Goal: Register for event/course

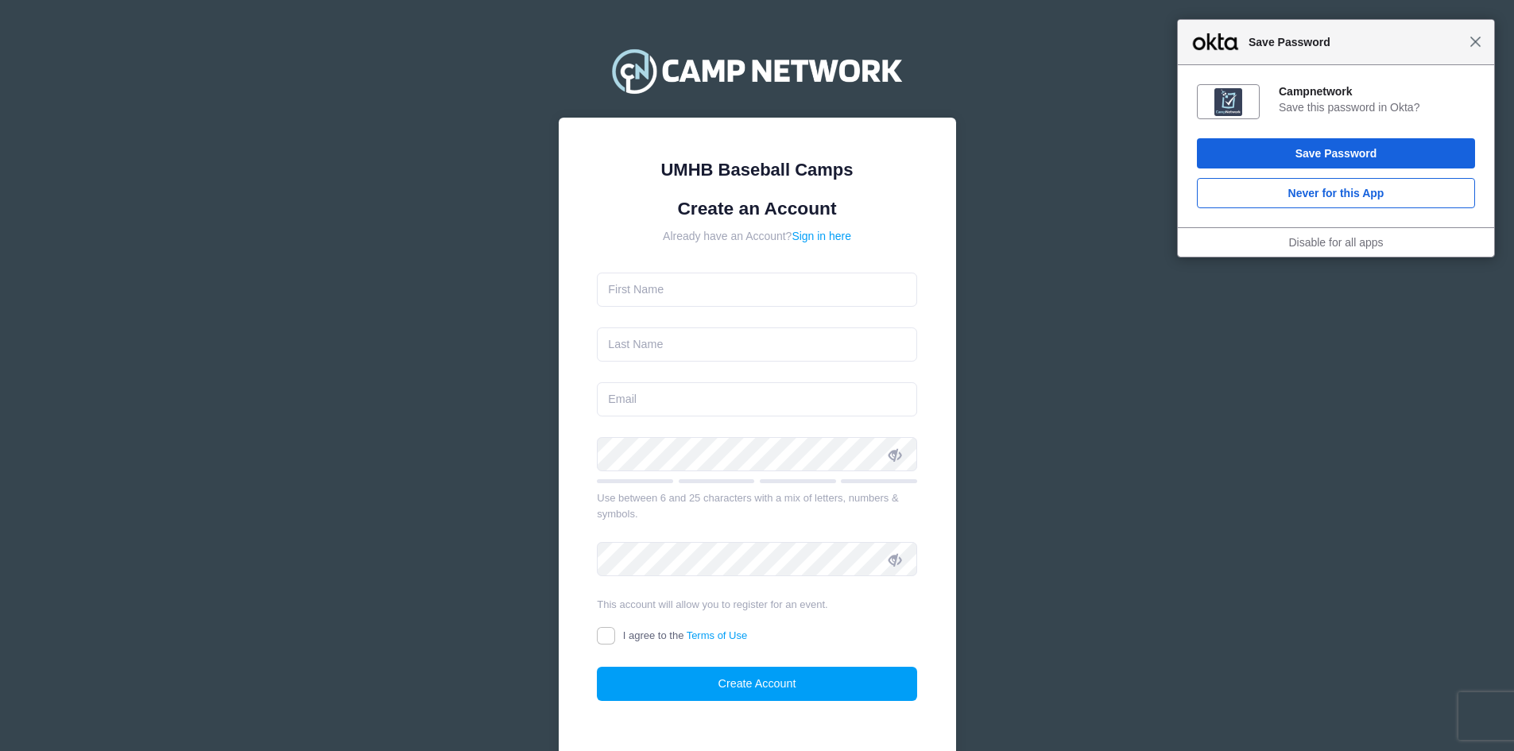
click at [1475, 45] on span "Close" at bounding box center [1475, 42] width 12 height 12
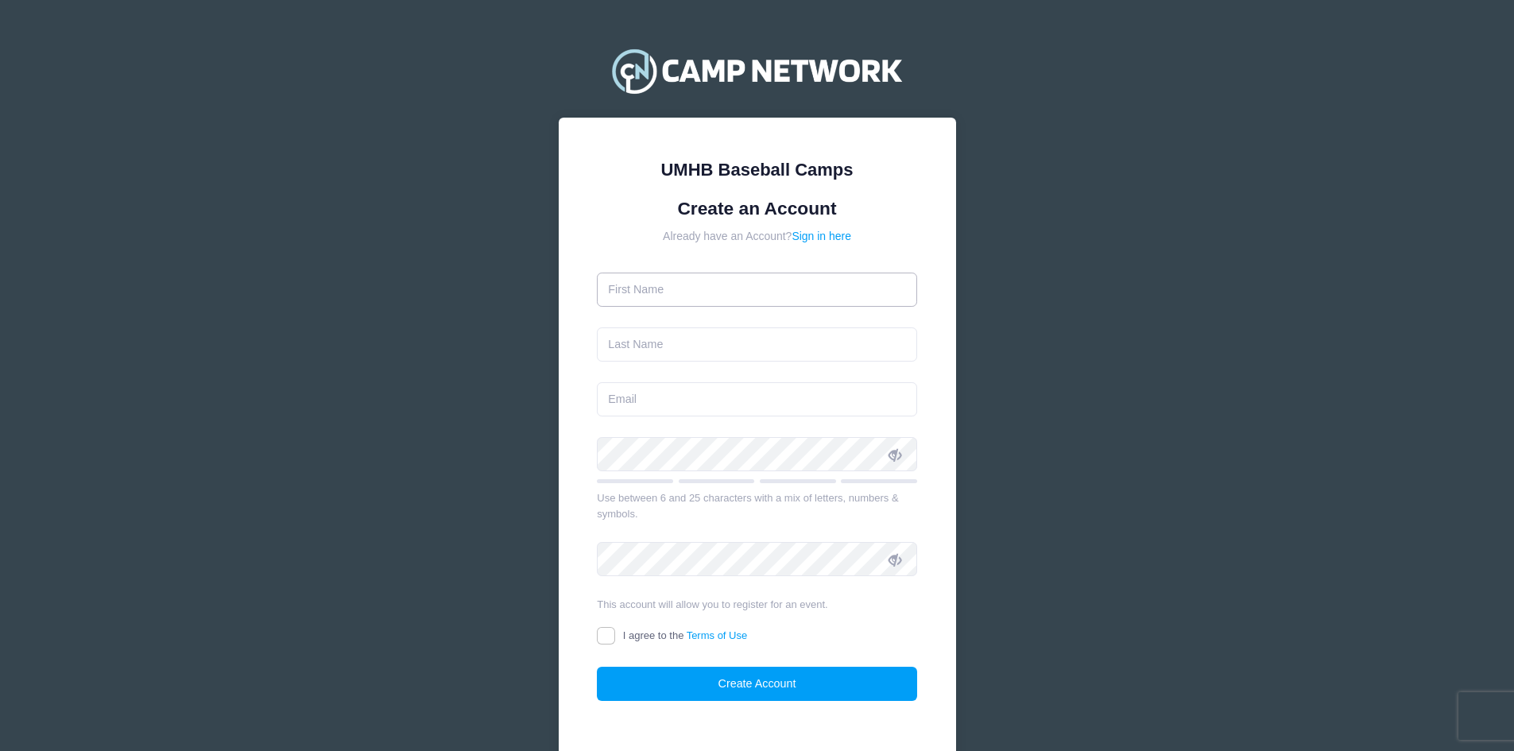
click at [693, 285] on input "text" at bounding box center [757, 290] width 320 height 34
type input "[PERSON_NAME]"
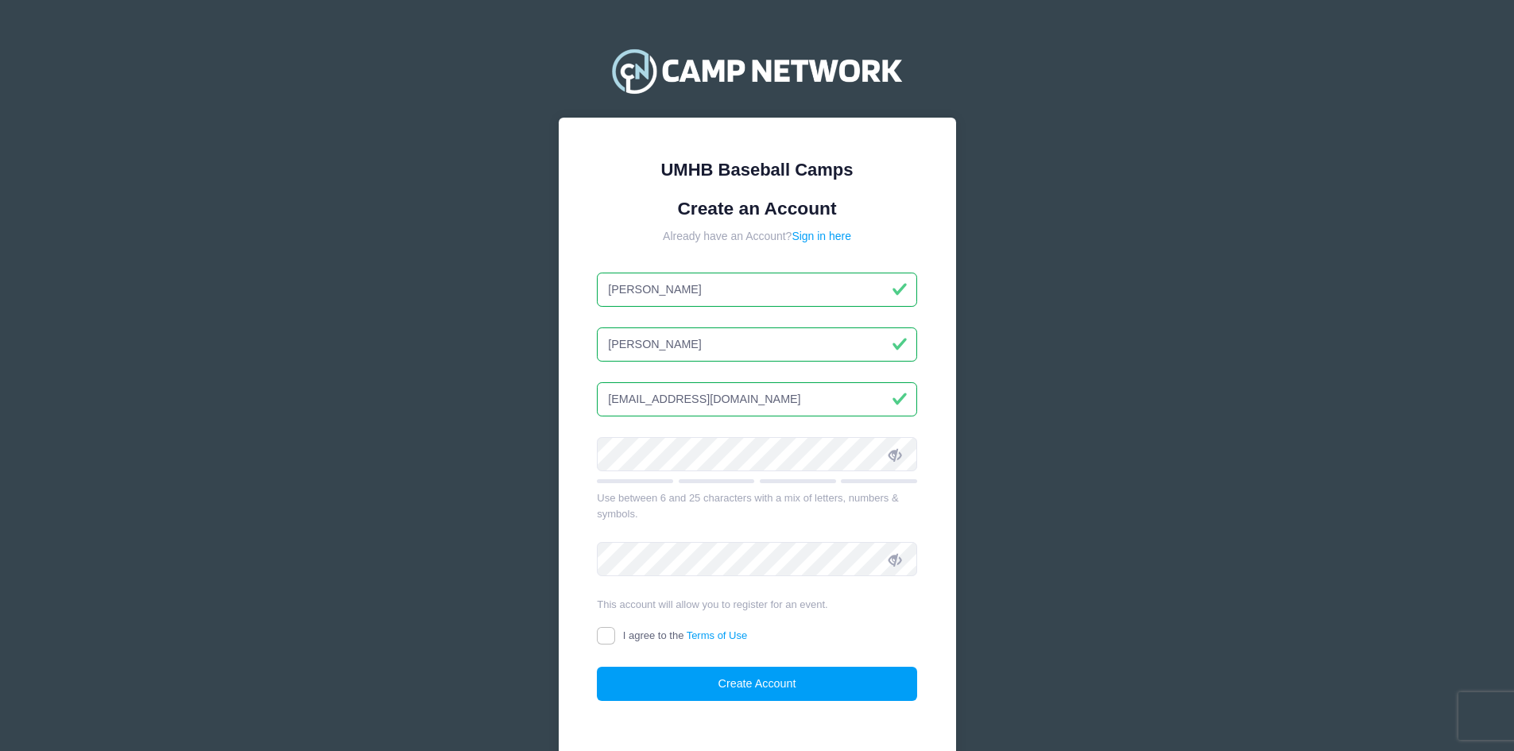
type input "[EMAIL_ADDRESS][DOMAIN_NAME]"
drag, startPoint x: 648, startPoint y: 396, endPoint x: 421, endPoint y: 392, distance: 226.5
click at [421, 392] on div "UMHB Baseball Camps Create an Account Already have an Account? Sign in here Eli…" at bounding box center [757, 421] width 1514 height 843
click at [890, 451] on icon at bounding box center [894, 454] width 13 height 13
click at [572, 454] on div "UMHB Baseball Camps Create an Account Already have an Account? Sign in here Eli…" at bounding box center [757, 442] width 397 height 648
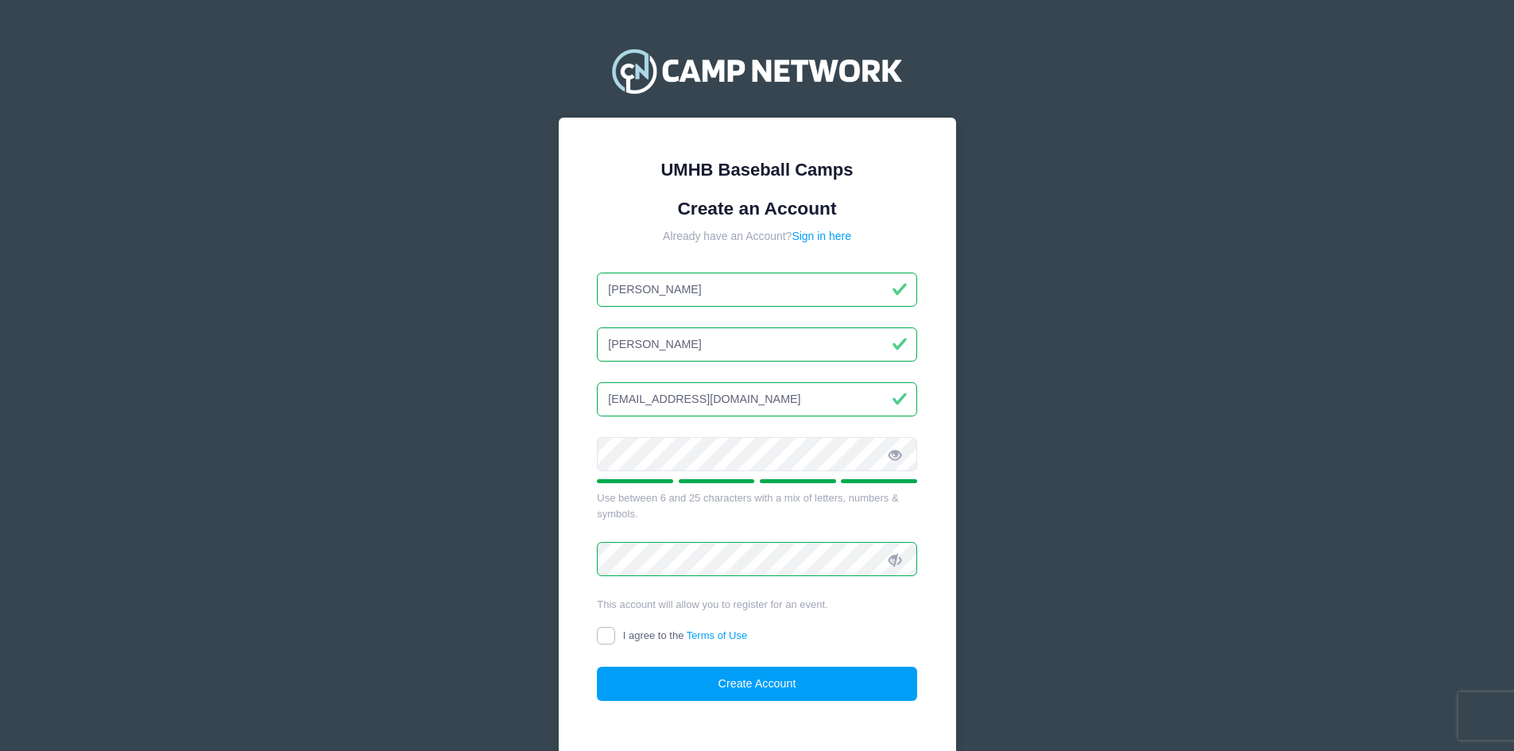
click at [602, 636] on input "I agree to the Terms of Use" at bounding box center [606, 636] width 18 height 18
checkbox input "true"
click at [737, 686] on button "Create Account" at bounding box center [757, 684] width 320 height 34
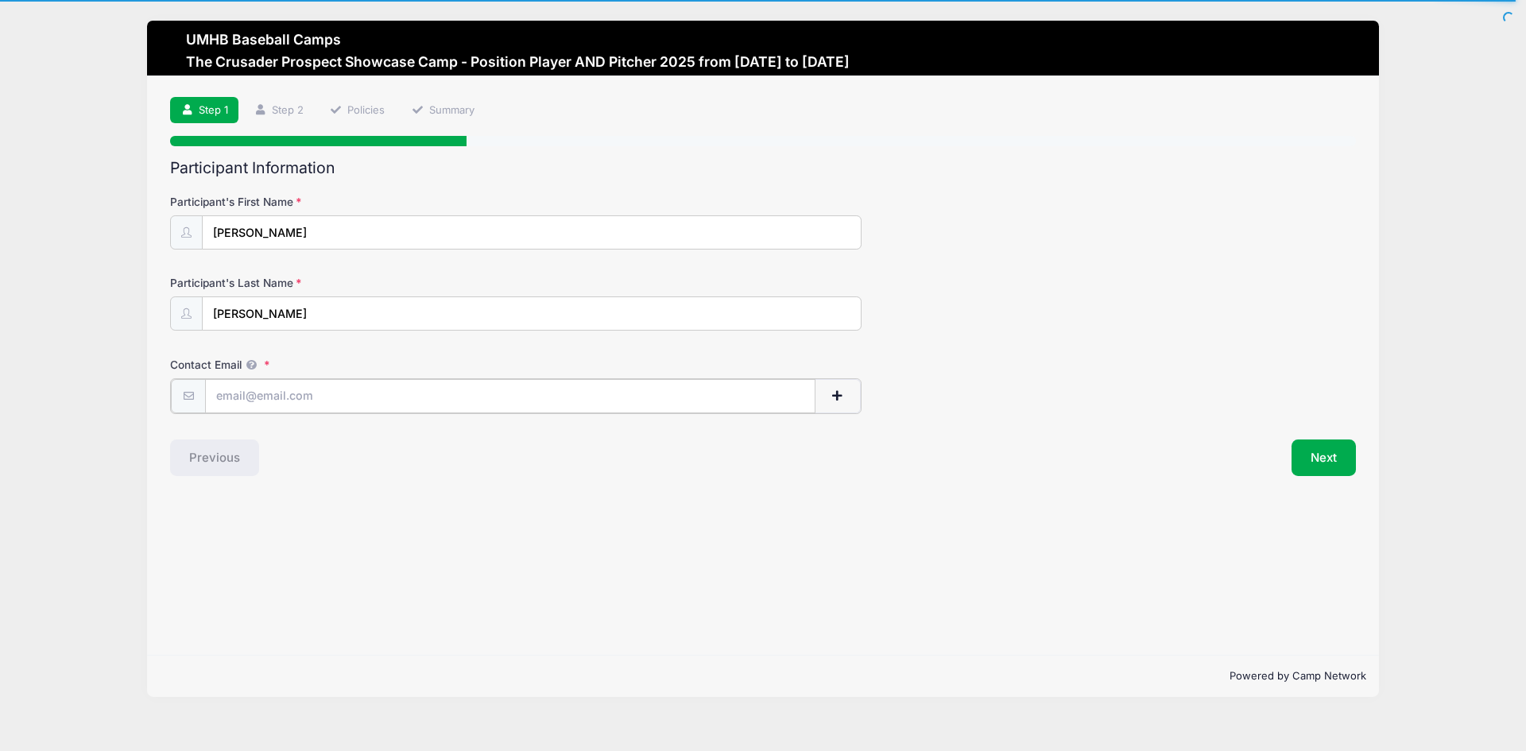
click at [455, 402] on input "Contact Email" at bounding box center [510, 396] width 610 height 34
paste input "Proce$$99"
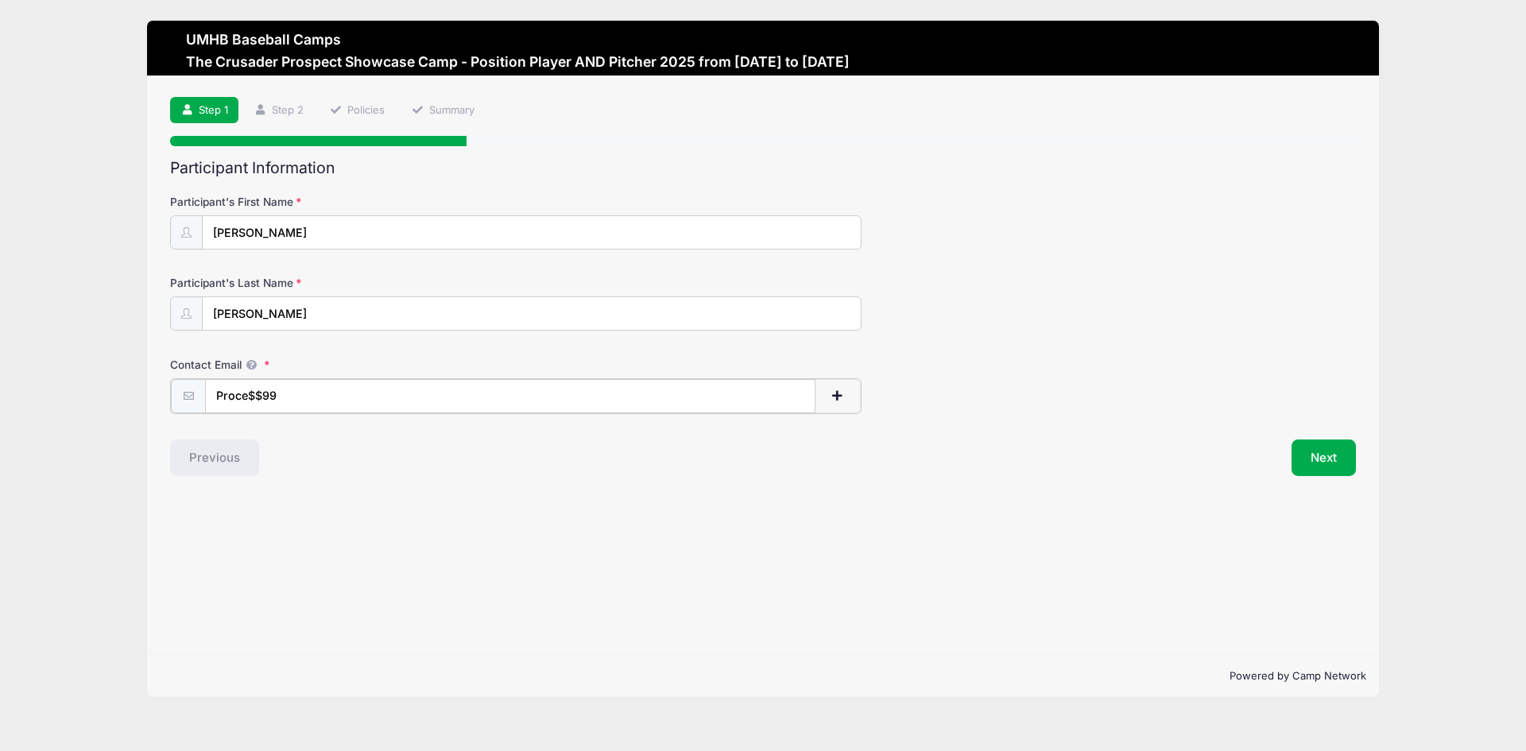
drag, startPoint x: 408, startPoint y: 407, endPoint x: 205, endPoint y: 395, distance: 203.0
click at [205, 395] on input "Proce$$99" at bounding box center [510, 396] width 610 height 34
type input "[EMAIL_ADDRESS][DOMAIN_NAME]"
drag, startPoint x: 385, startPoint y: 400, endPoint x: 93, endPoint y: 409, distance: 291.8
click at [93, 409] on div "UMHB Baseball Camps The Crusader Prospect Showcase Camp - Position Player AND P…" at bounding box center [763, 358] width 1478 height 717
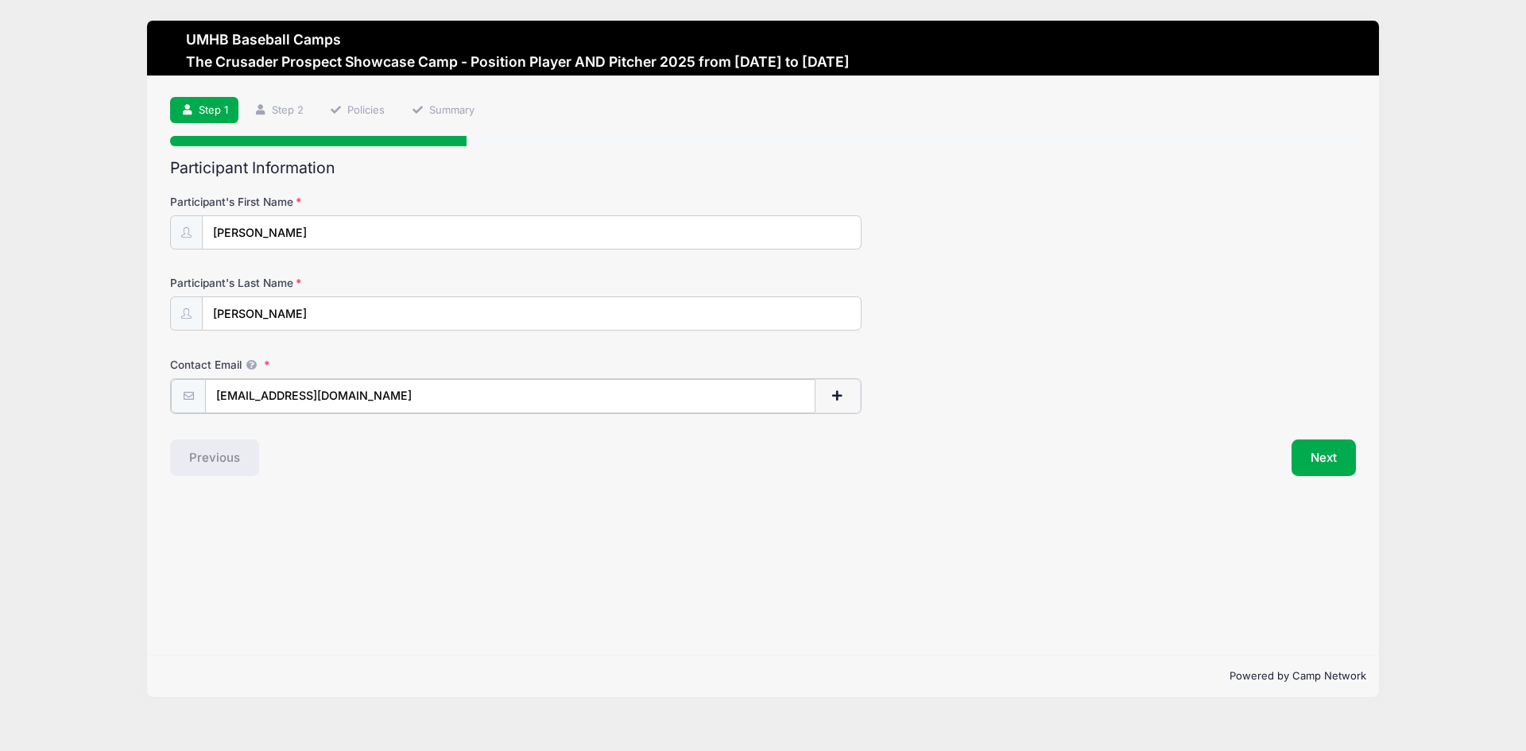
click at [832, 392] on span "button" at bounding box center [837, 395] width 14 height 11
click at [522, 476] on input "text" at bounding box center [461, 477] width 512 height 34
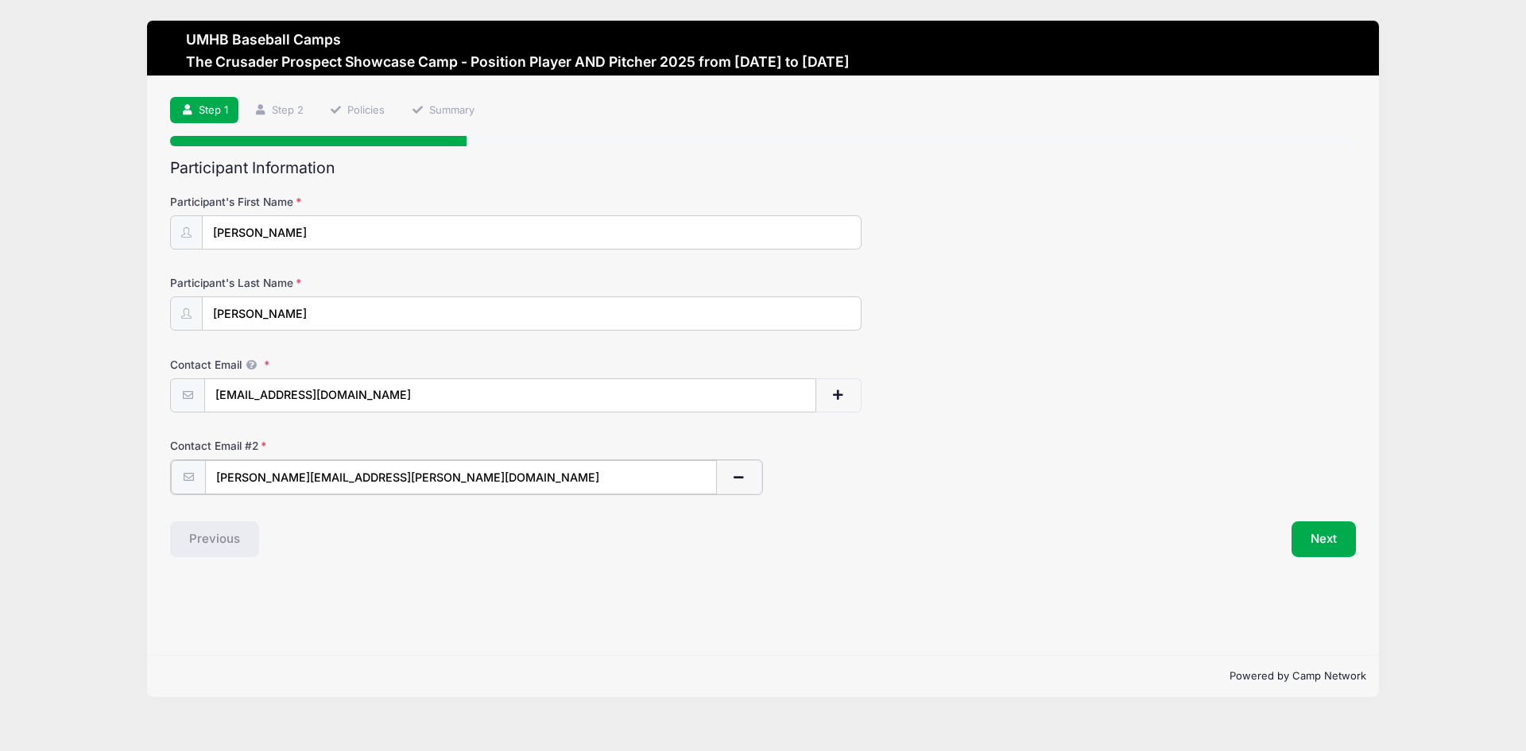
type input "[PERSON_NAME][EMAIL_ADDRESS][PERSON_NAME][DOMAIN_NAME]"
click at [578, 575] on div "Step 1 /7 Step 1 Step 2 Policies Summary Participant Information Participant's …" at bounding box center [763, 365] width 1232 height 578
click at [1330, 547] on button "Next" at bounding box center [1323, 538] width 64 height 37
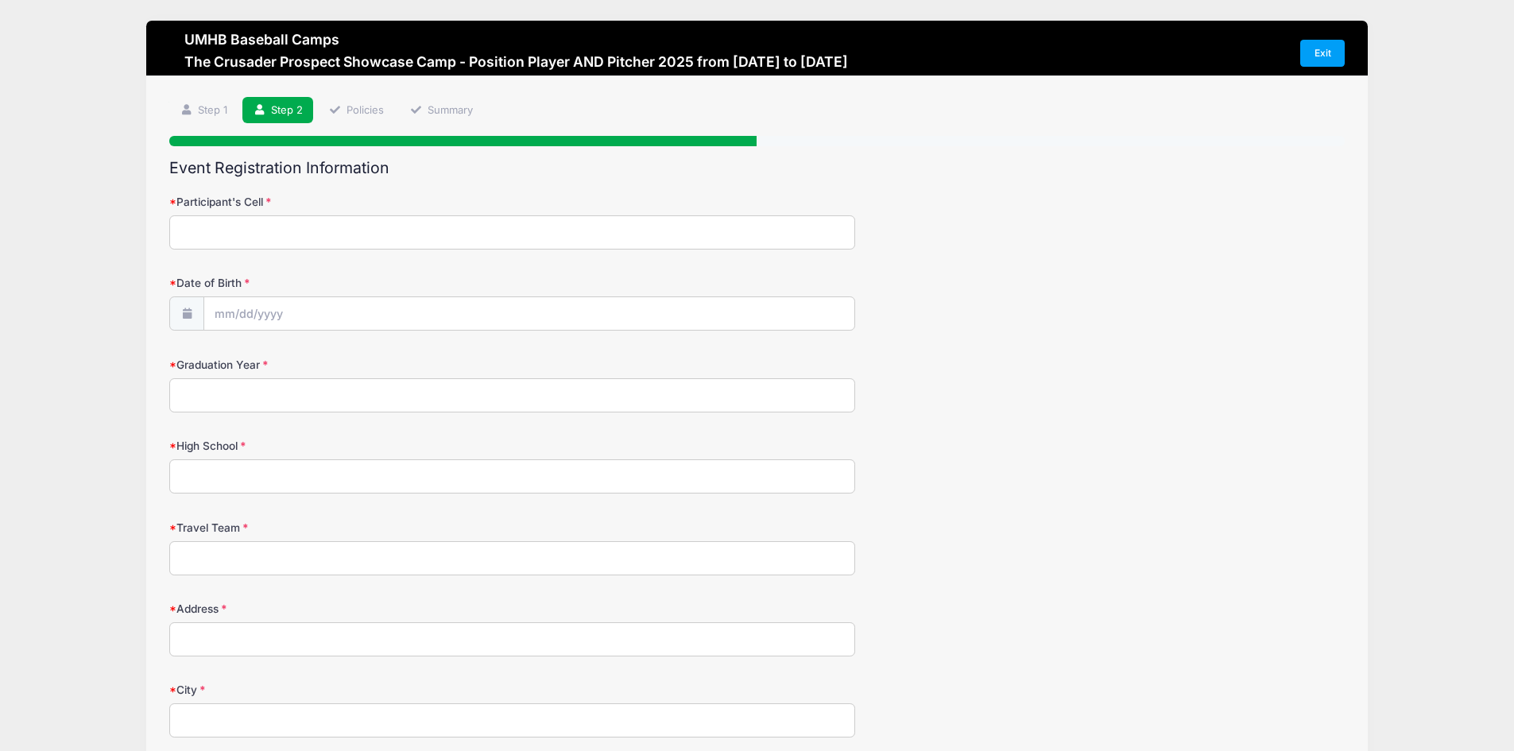
click at [440, 239] on input "Participant's Cell" at bounding box center [512, 232] width 686 height 34
type input "682-219-6144"
click at [582, 311] on input "Date of Birth" at bounding box center [529, 314] width 650 height 34
click at [354, 362] on input "2025" at bounding box center [353, 356] width 52 height 24
click at [371, 362] on span at bounding box center [373, 362] width 11 height 12
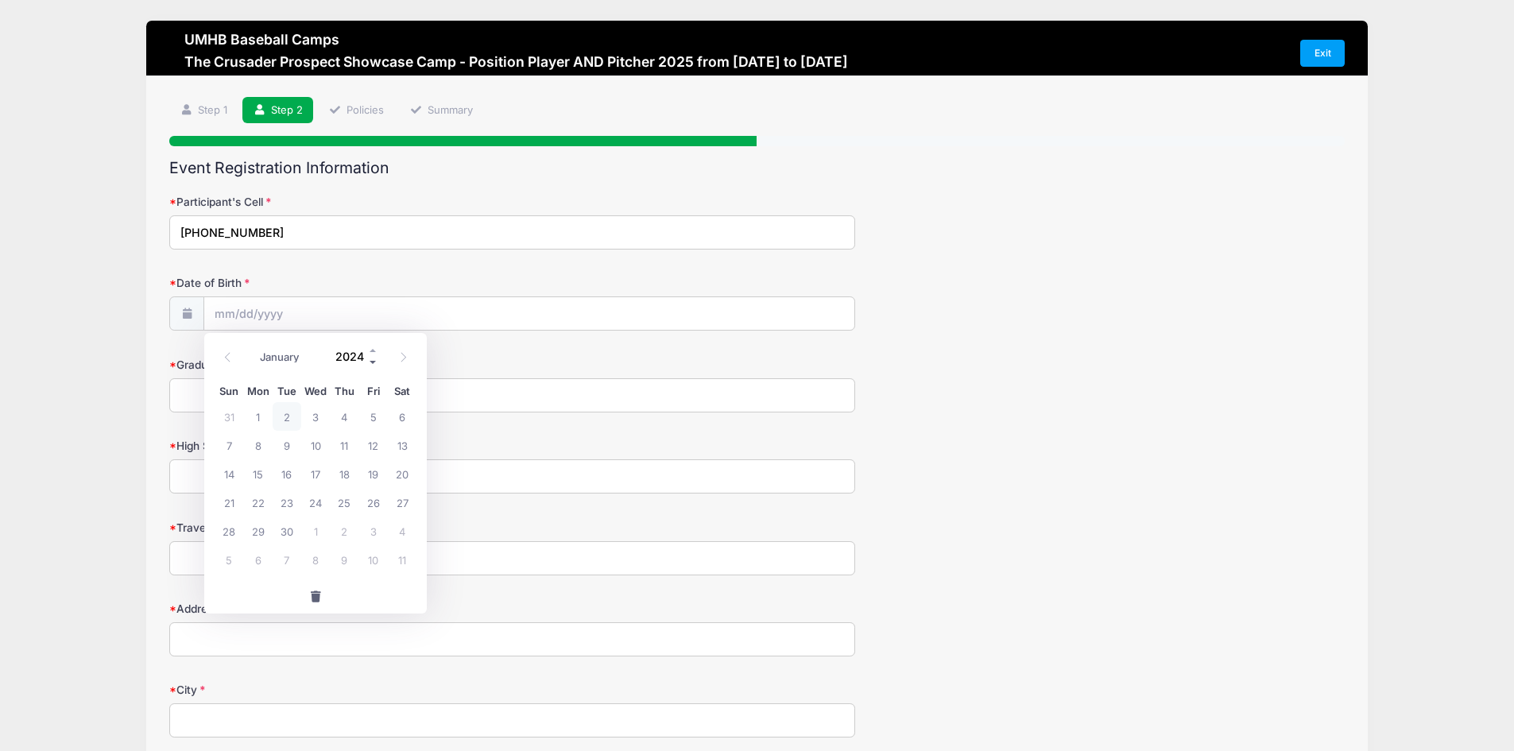
click at [371, 362] on span at bounding box center [373, 362] width 11 height 12
click at [370, 361] on span at bounding box center [373, 362] width 11 height 12
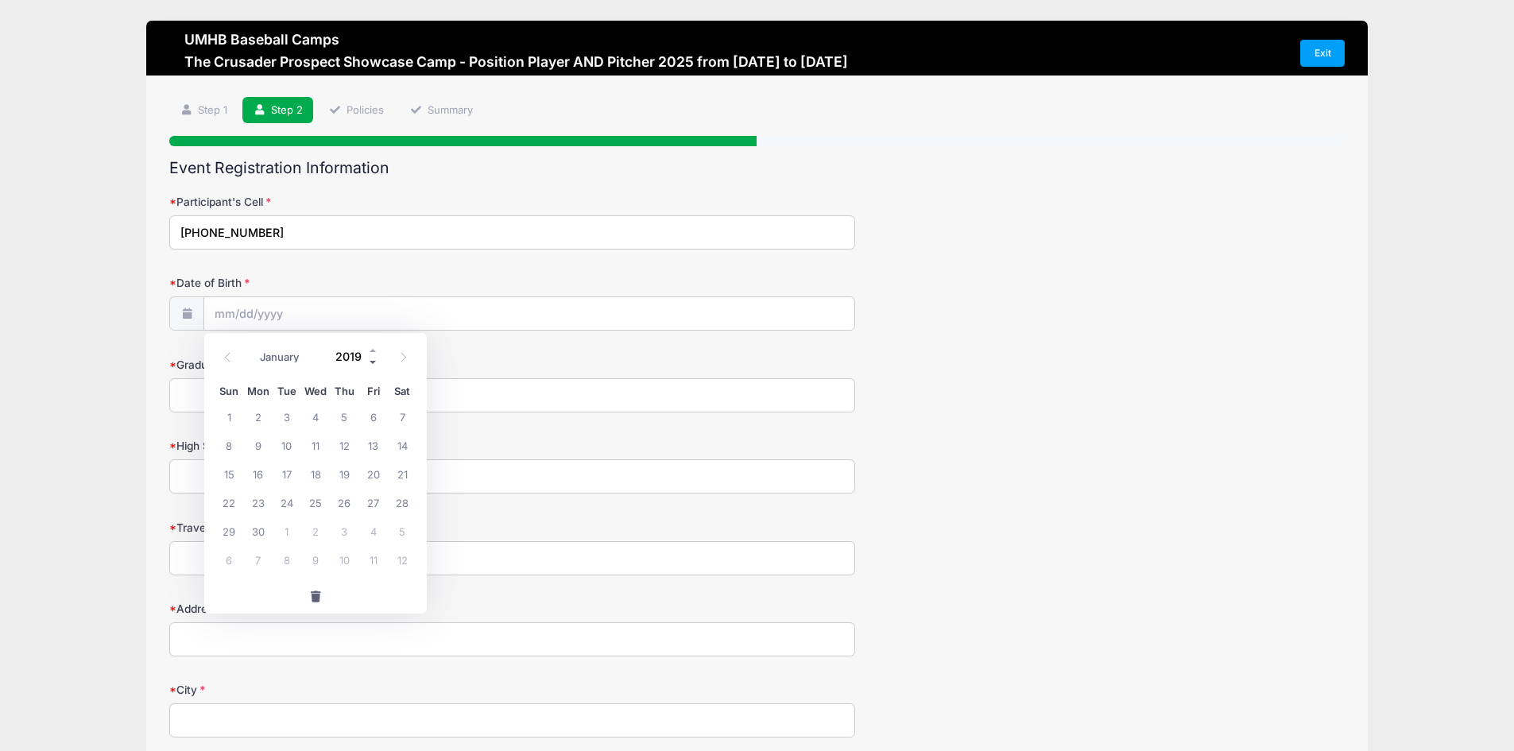
click at [370, 361] on span at bounding box center [373, 362] width 11 height 12
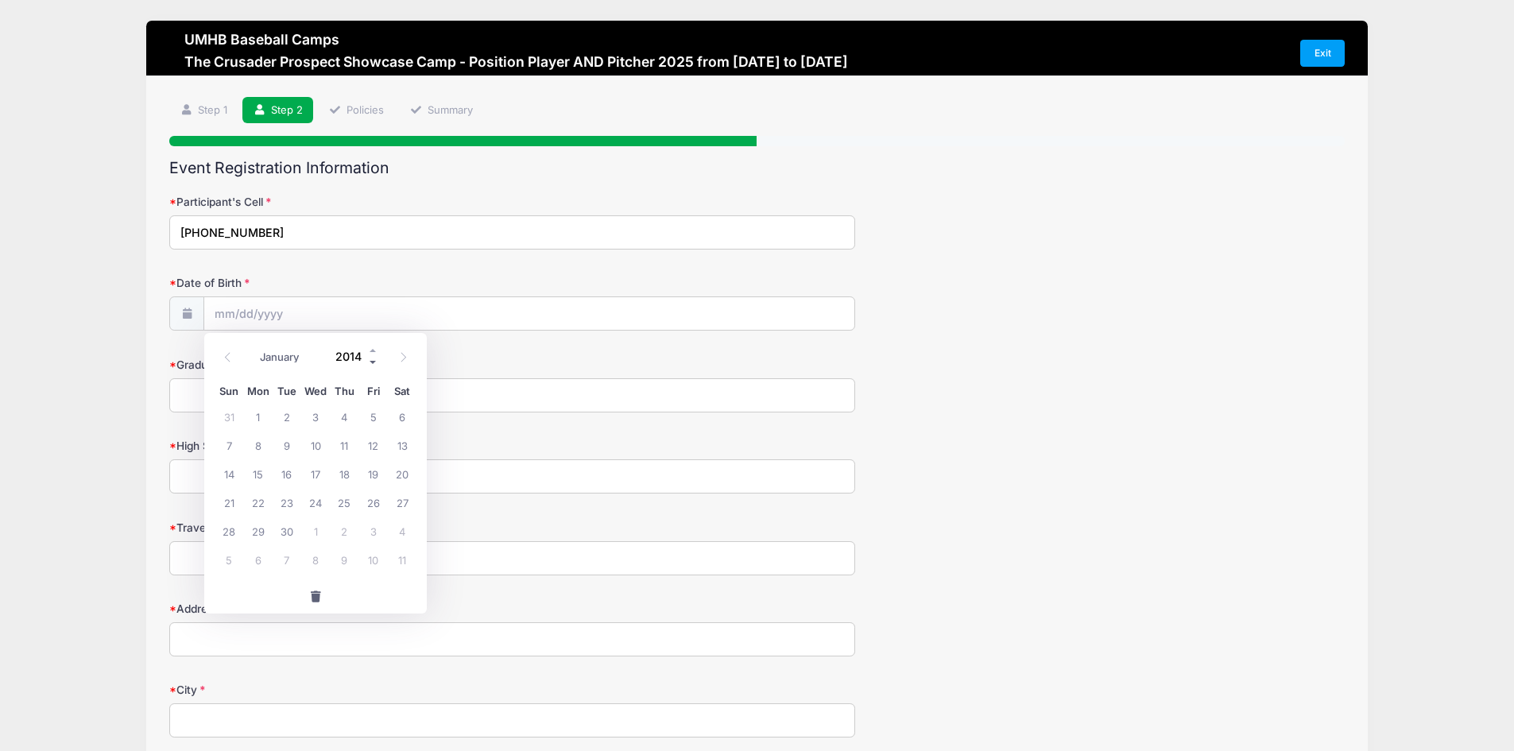
click at [370, 361] on span at bounding box center [373, 362] width 11 height 12
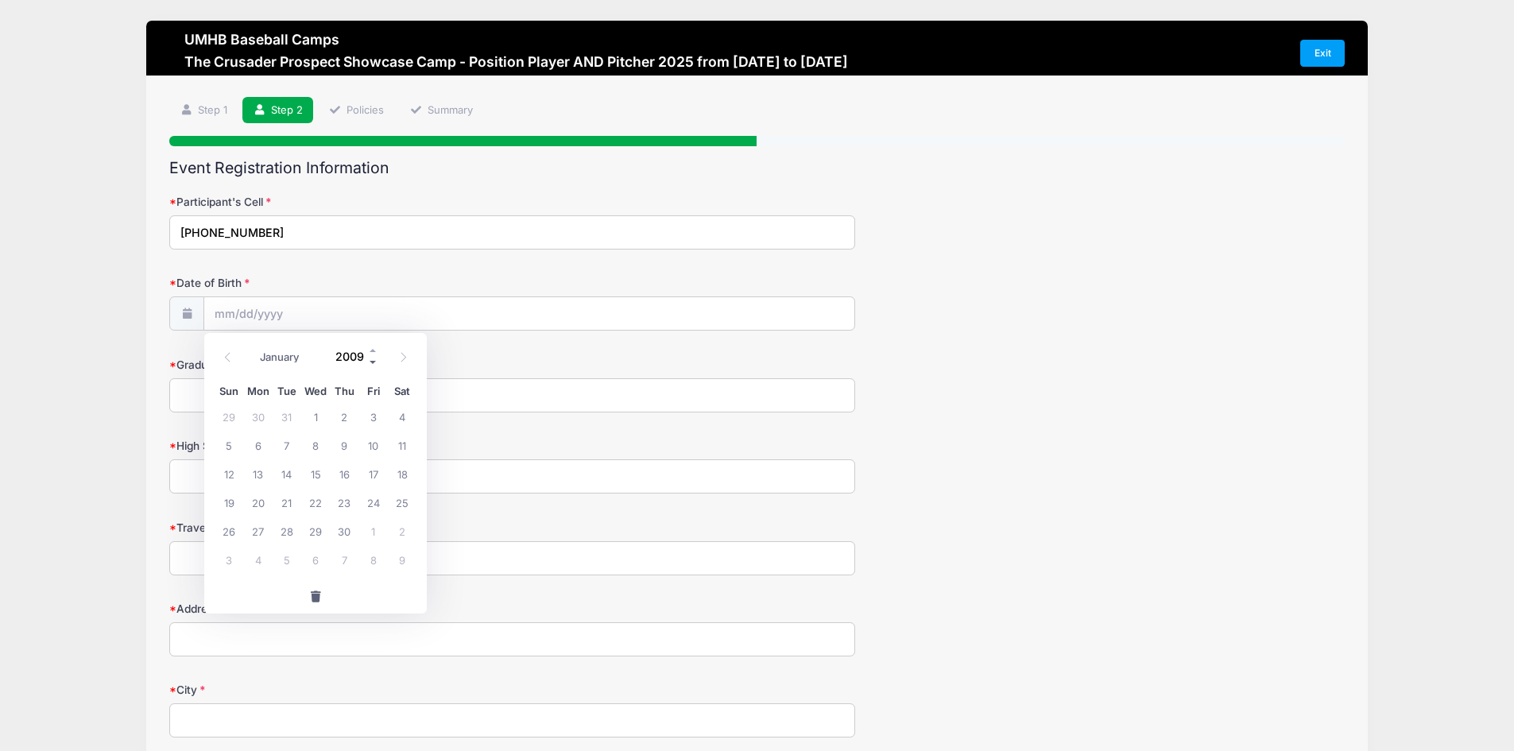
click at [370, 361] on span at bounding box center [373, 362] width 11 height 12
type input "2007"
click at [262, 469] on span "10" at bounding box center [258, 473] width 29 height 29
type input "09/10/2007"
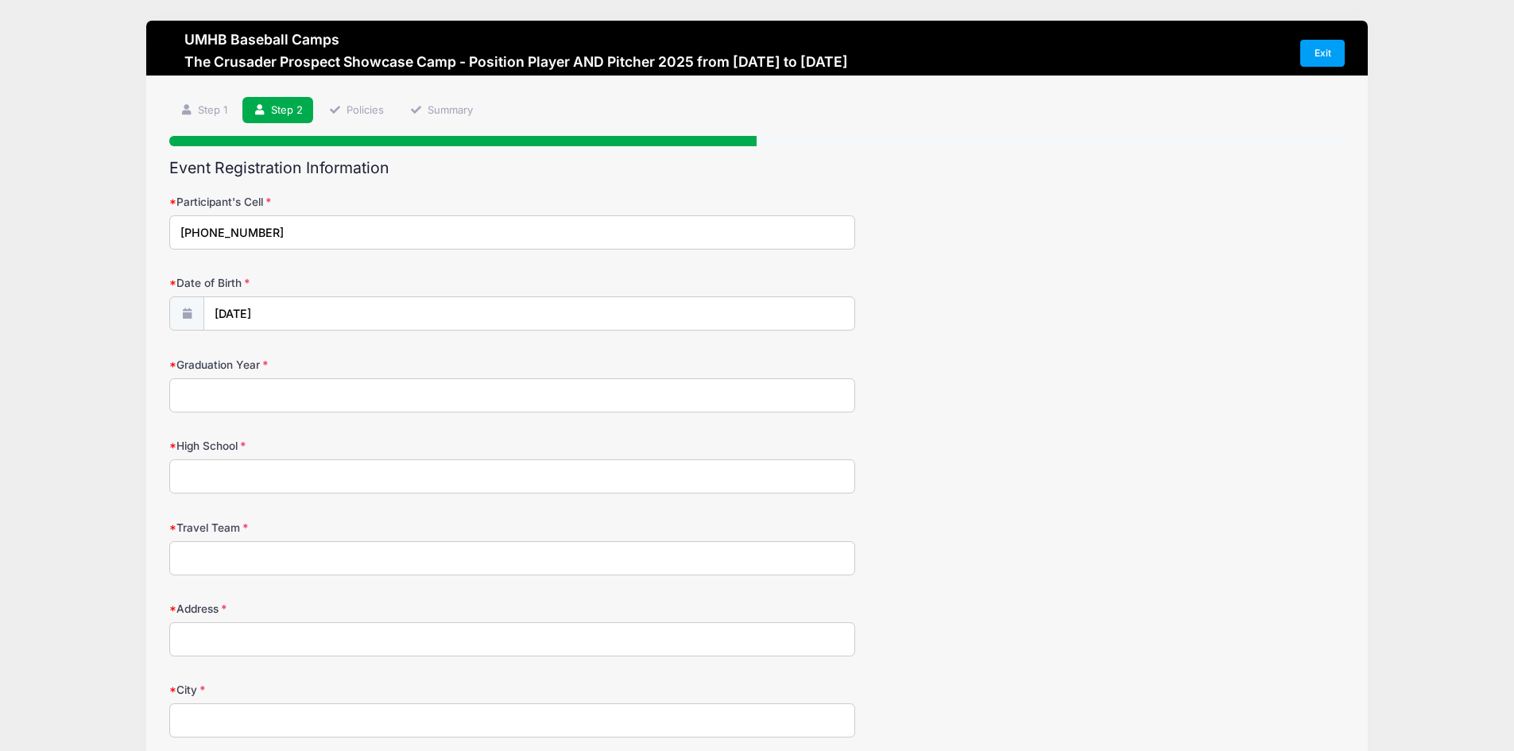
click at [277, 404] on input "Graduation Year" at bounding box center [512, 395] width 686 height 34
type input "2026"
type input "Mansfield Legacy High School"
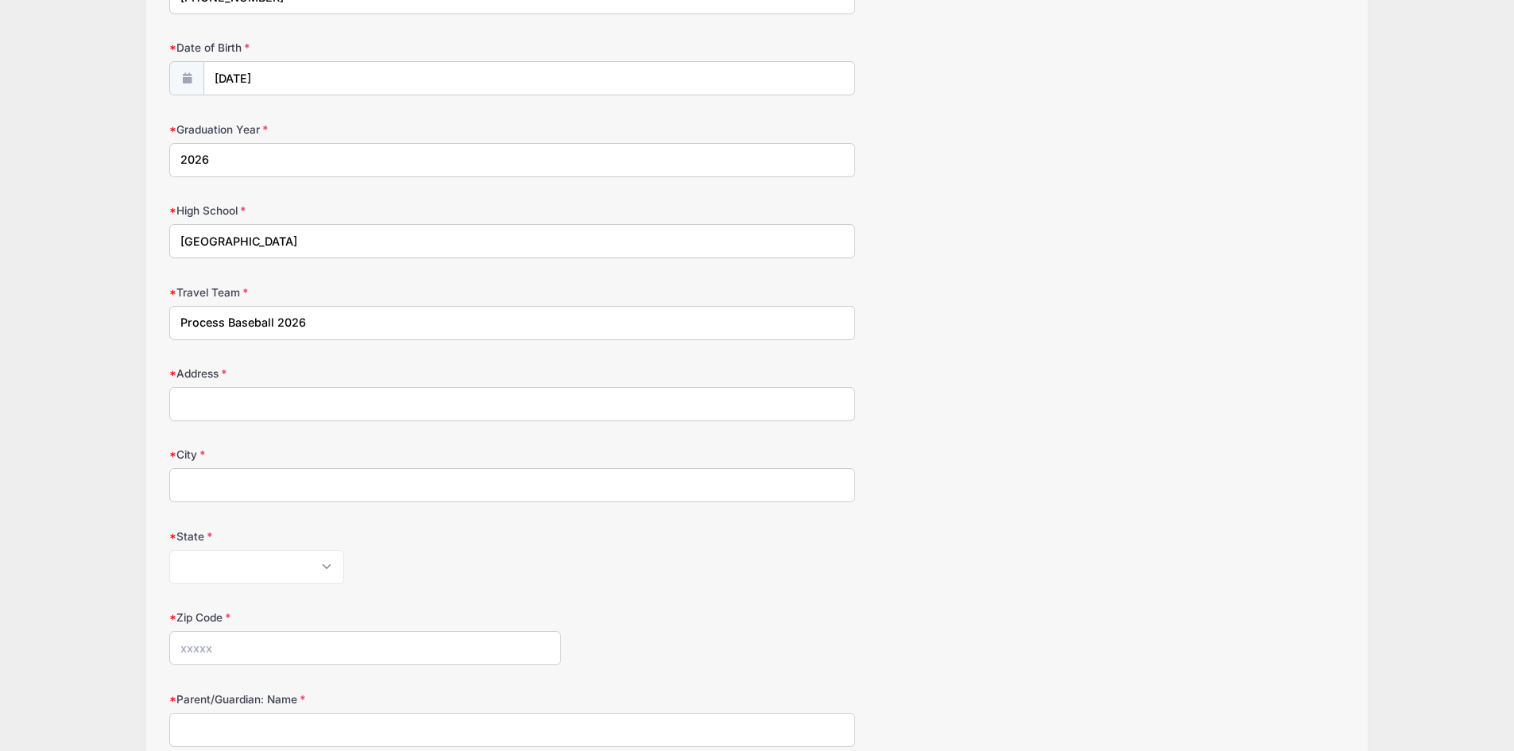
scroll to position [238, 0]
type input "Process Baseball 2026"
click at [205, 389] on input "Address" at bounding box center [512, 401] width 686 height 34
type input "7203 Forestwind Ct."
type input "Arlington"
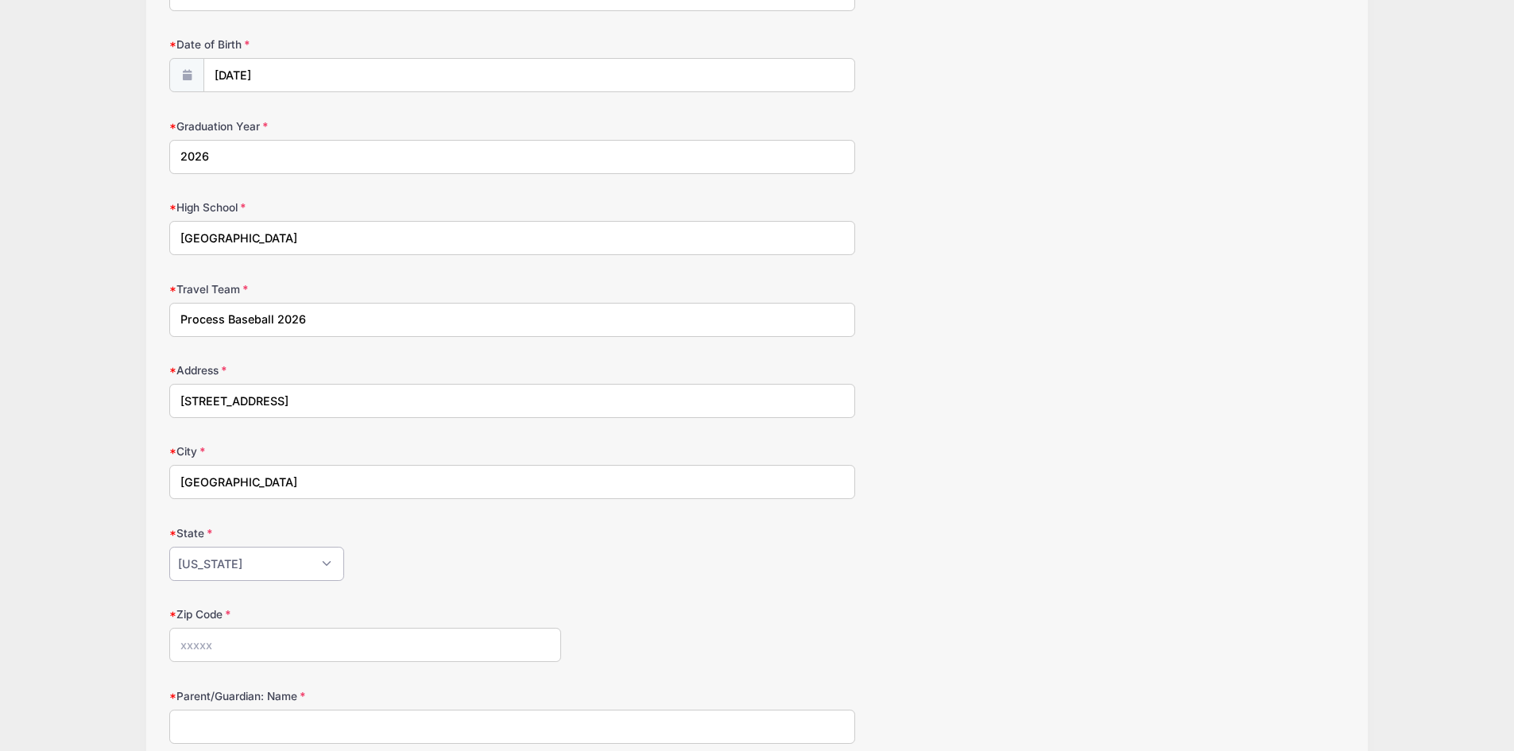
select select "TX"
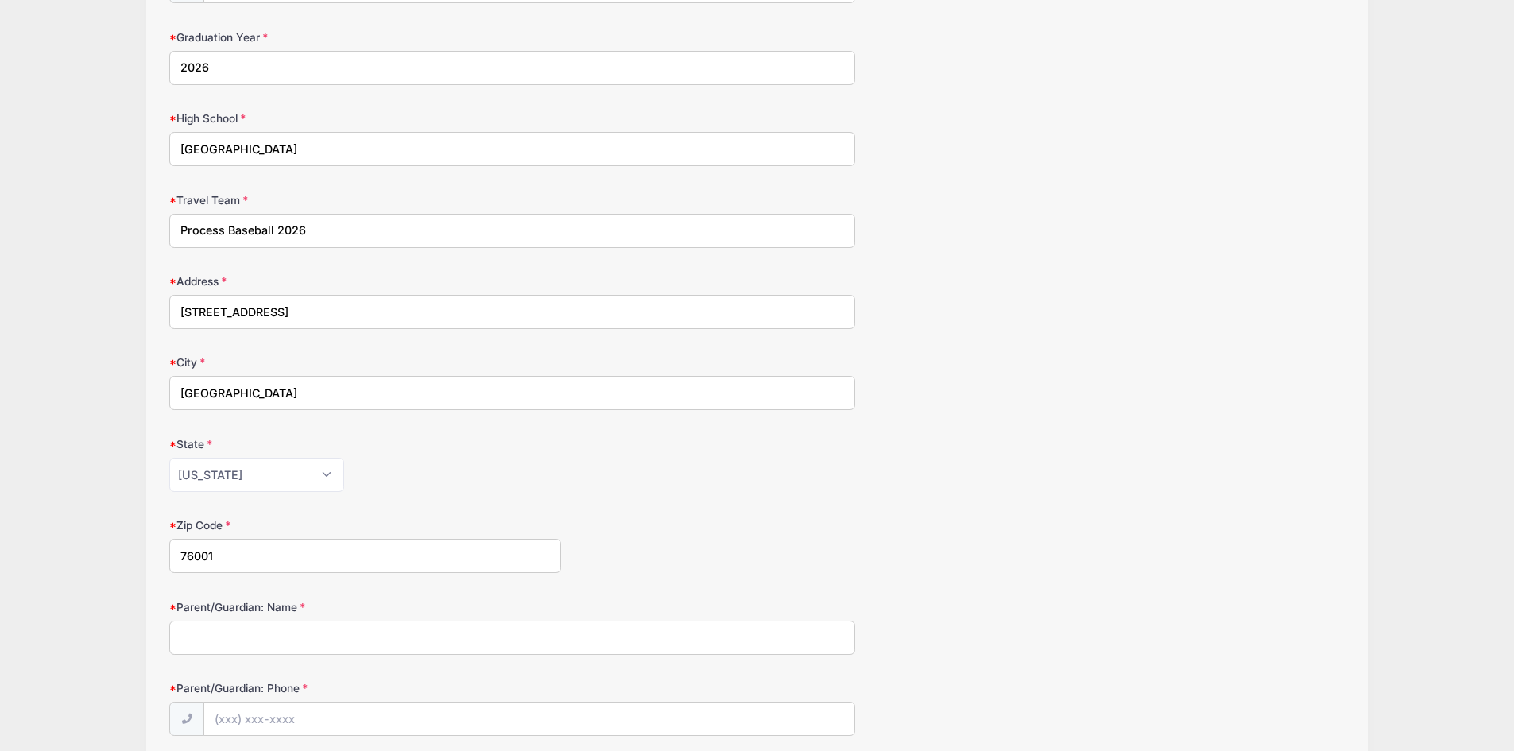
scroll to position [477, 0]
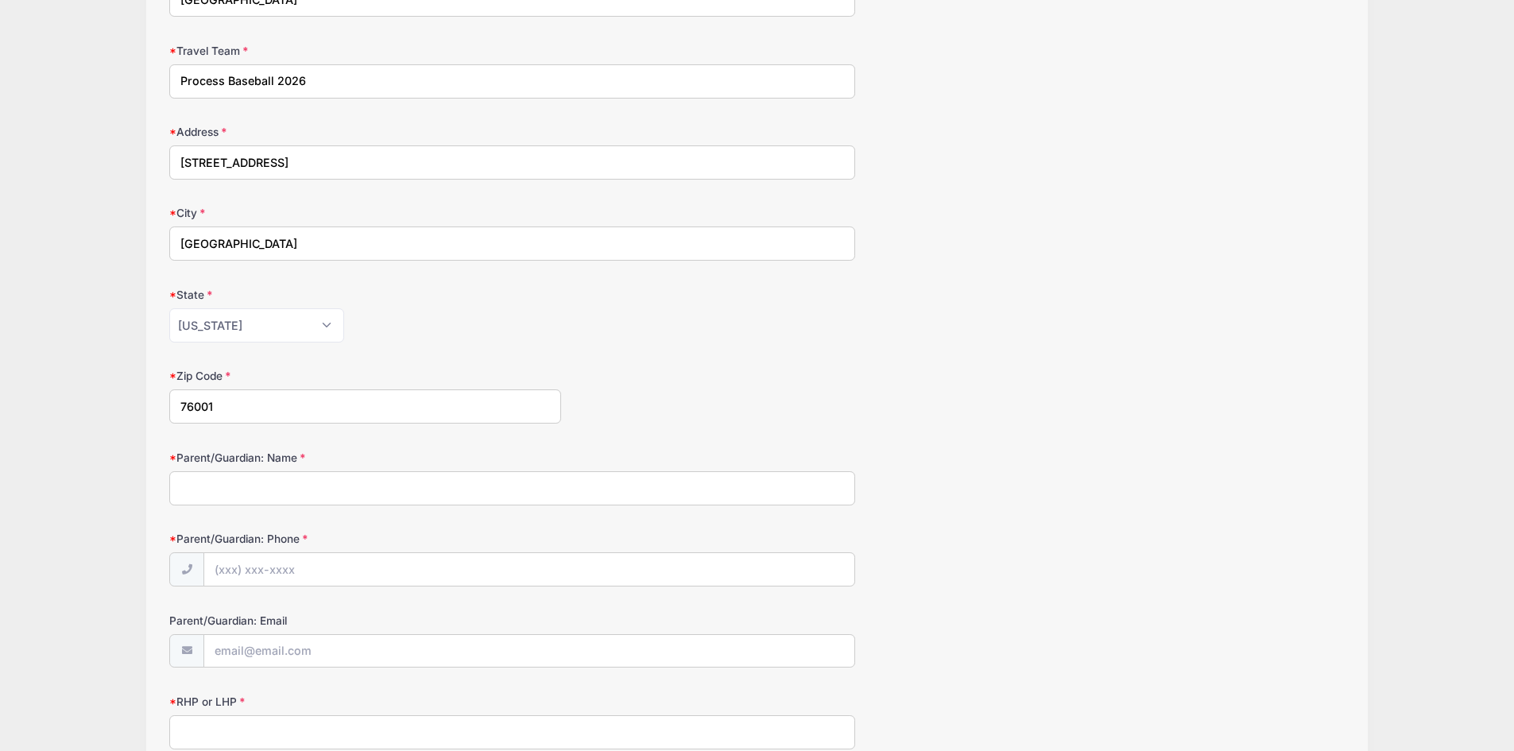
type input "76001"
click at [215, 483] on input "Parent/Guardian: Name" at bounding box center [512, 488] width 686 height 34
type input "Cory Dugan"
type input "(817) 343-1185"
type input "cory.m.dugan@gmail.com"
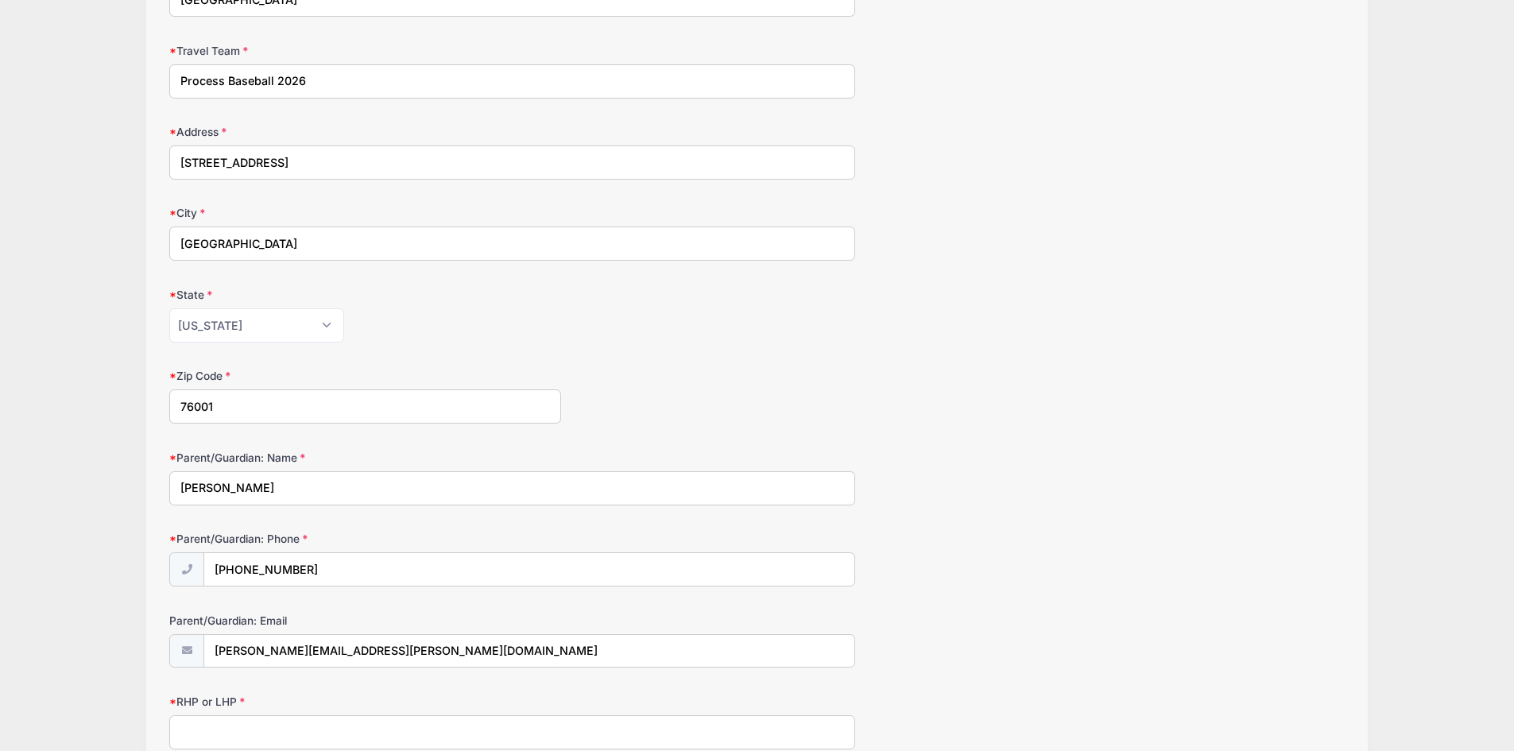
click at [53, 459] on div "UMHB Baseball Camps The Crusader Prospect Showcase Camp - Position Player AND P…" at bounding box center [757, 378] width 1466 height 1711
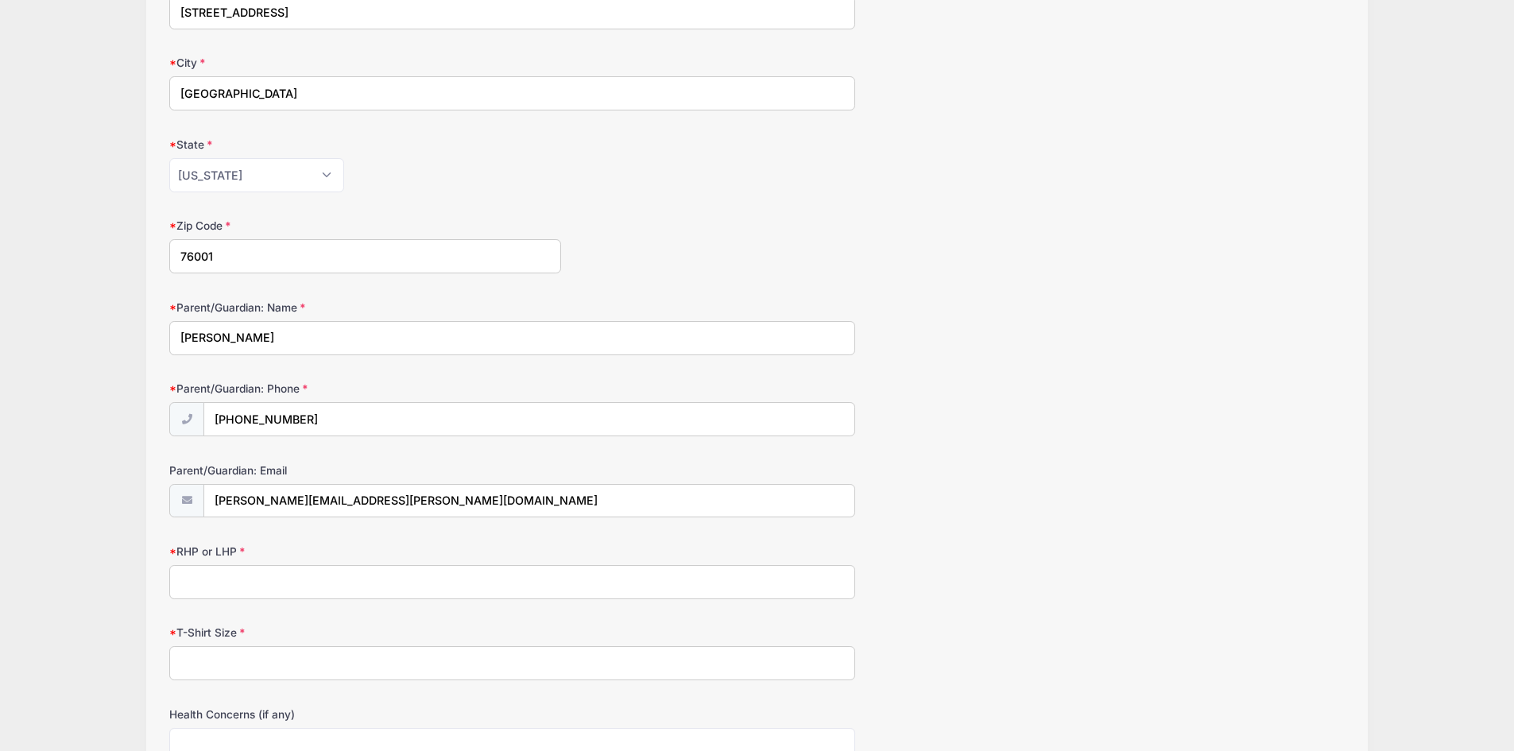
scroll to position [636, 0]
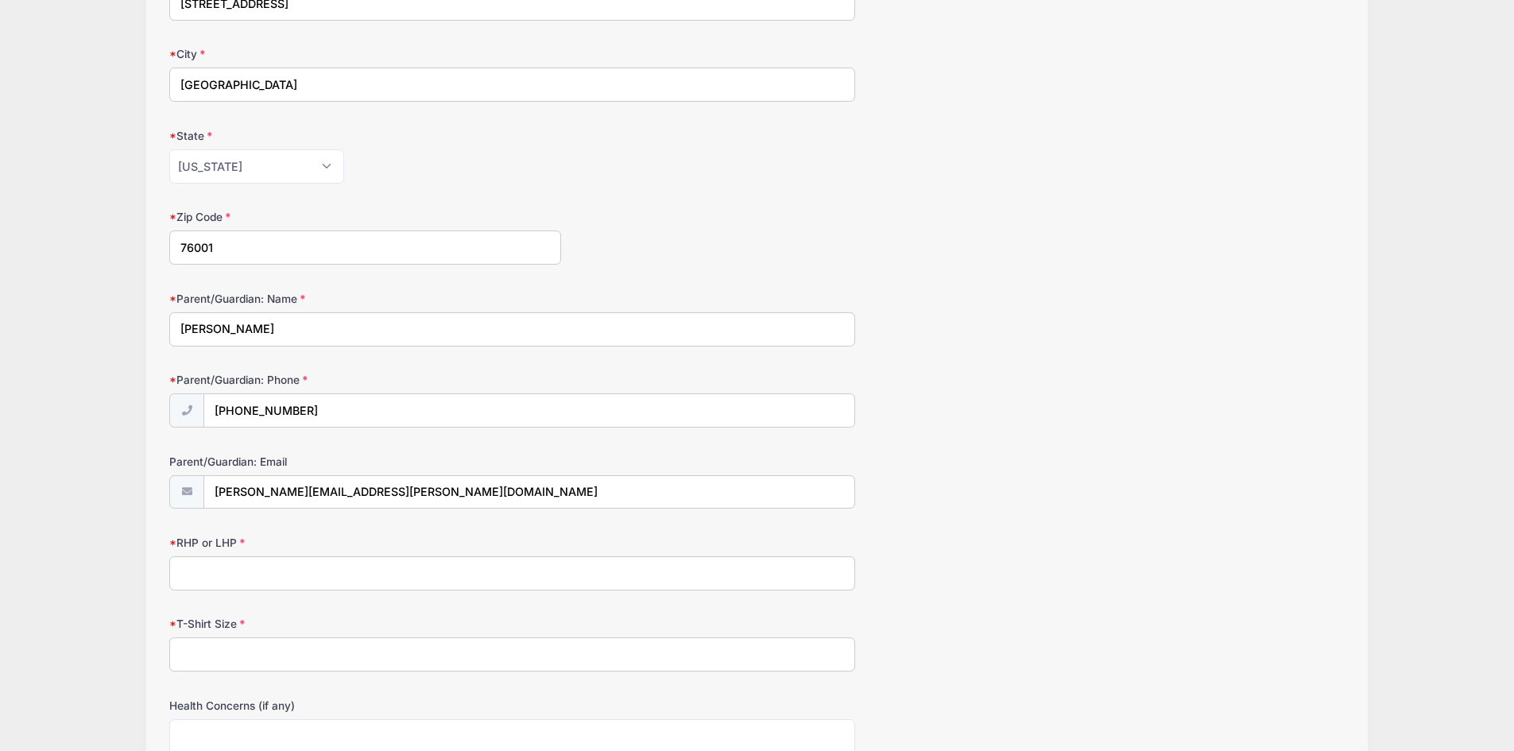
click at [218, 565] on input "RHP or LHP" at bounding box center [512, 573] width 686 height 34
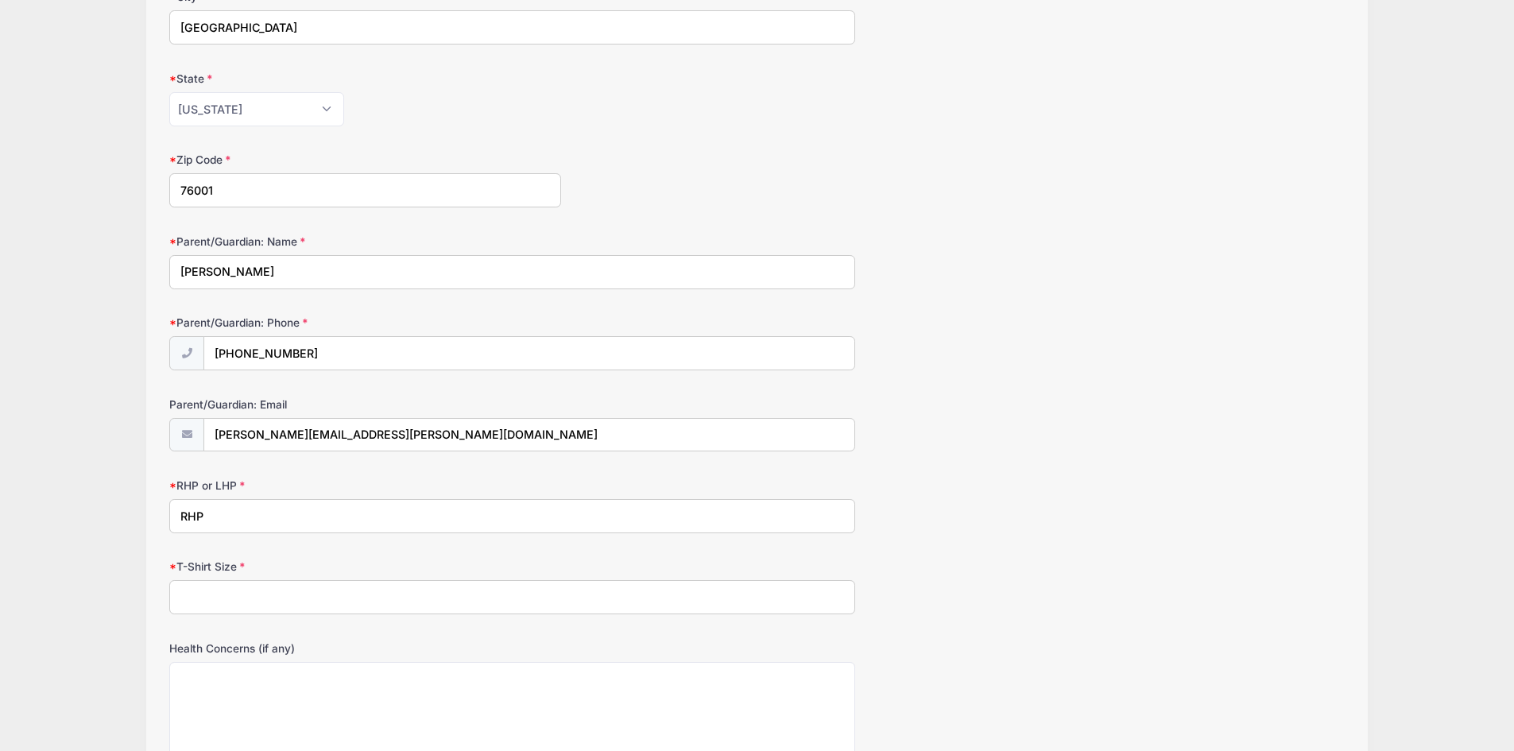
scroll to position [715, 0]
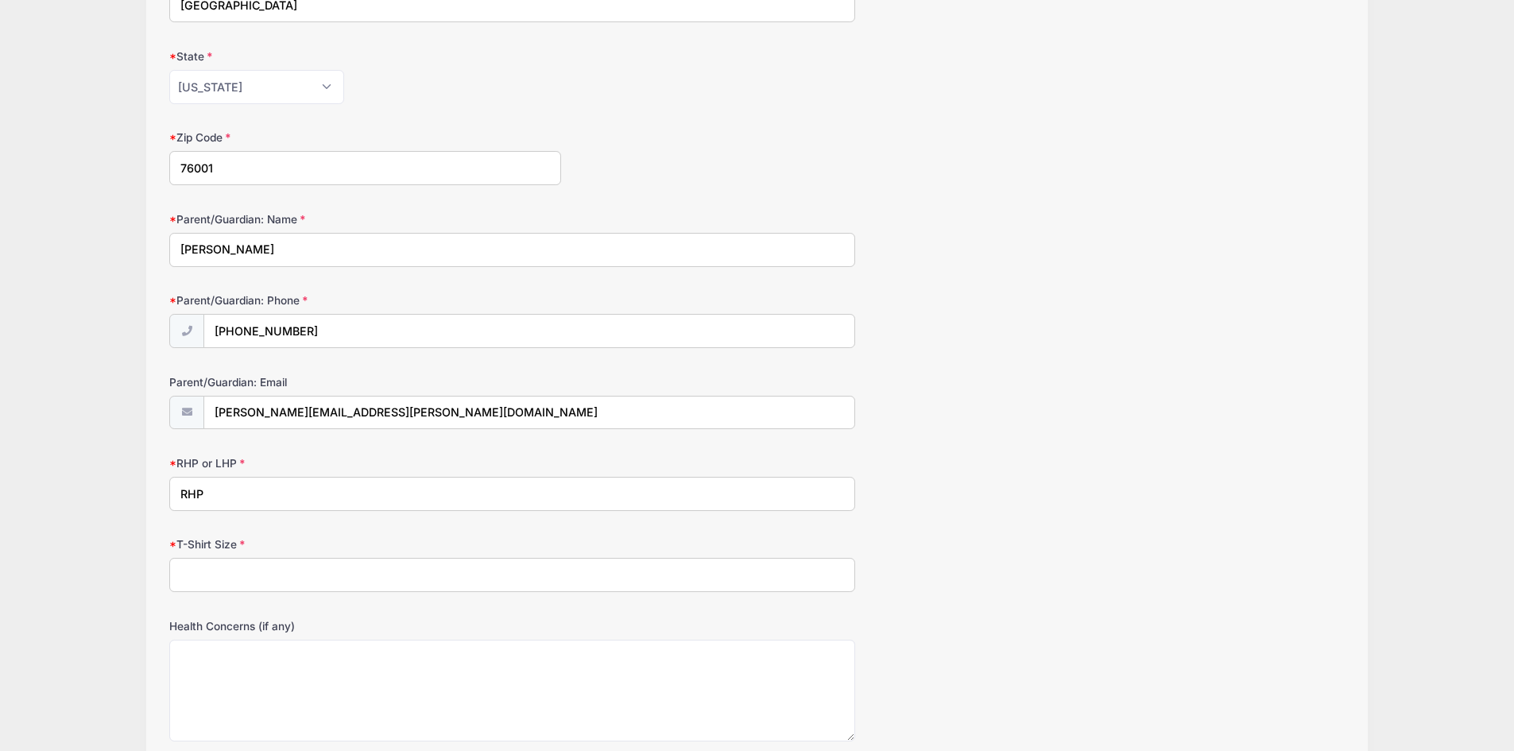
type input "RHP"
click at [228, 579] on input "T-Shirt Size" at bounding box center [512, 575] width 686 height 34
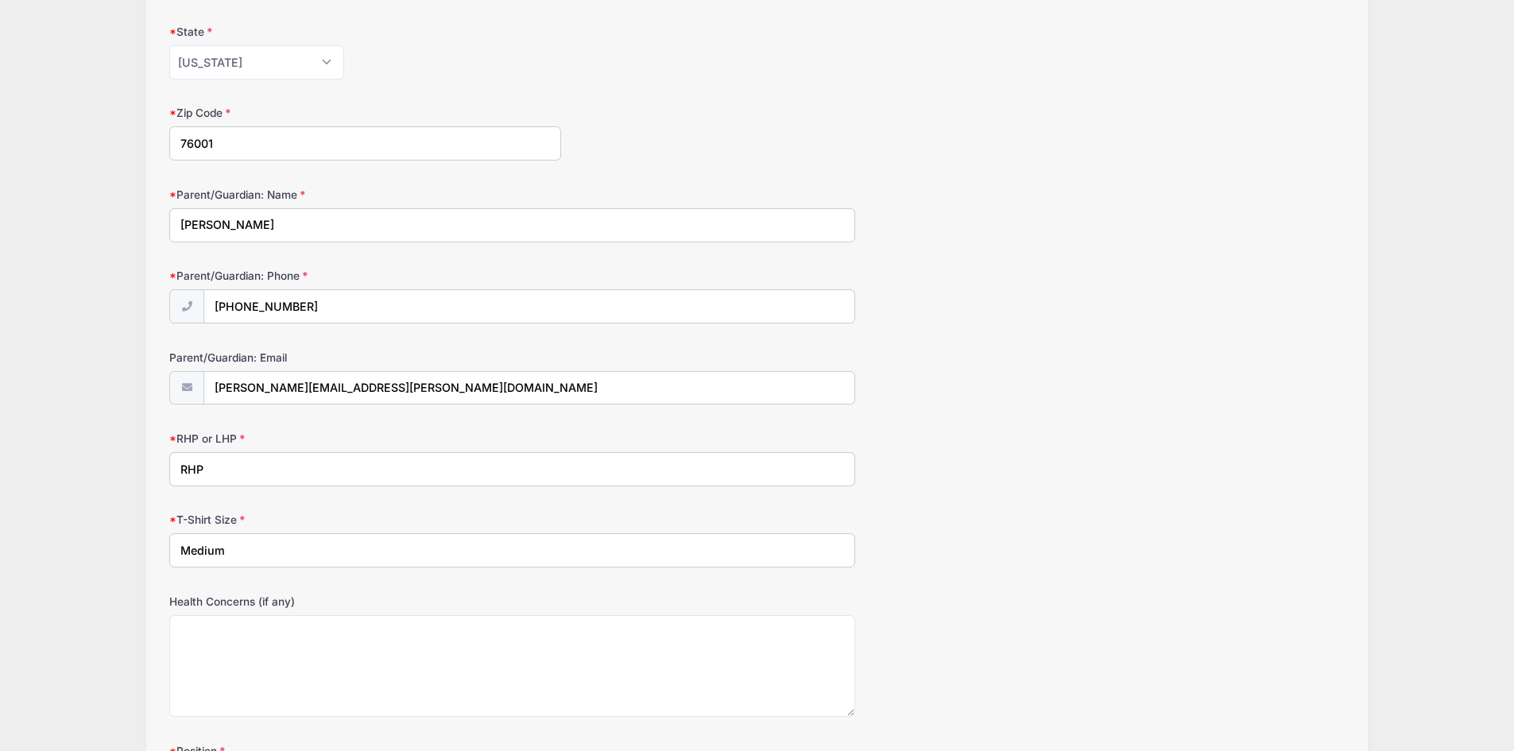
scroll to position [874, 0]
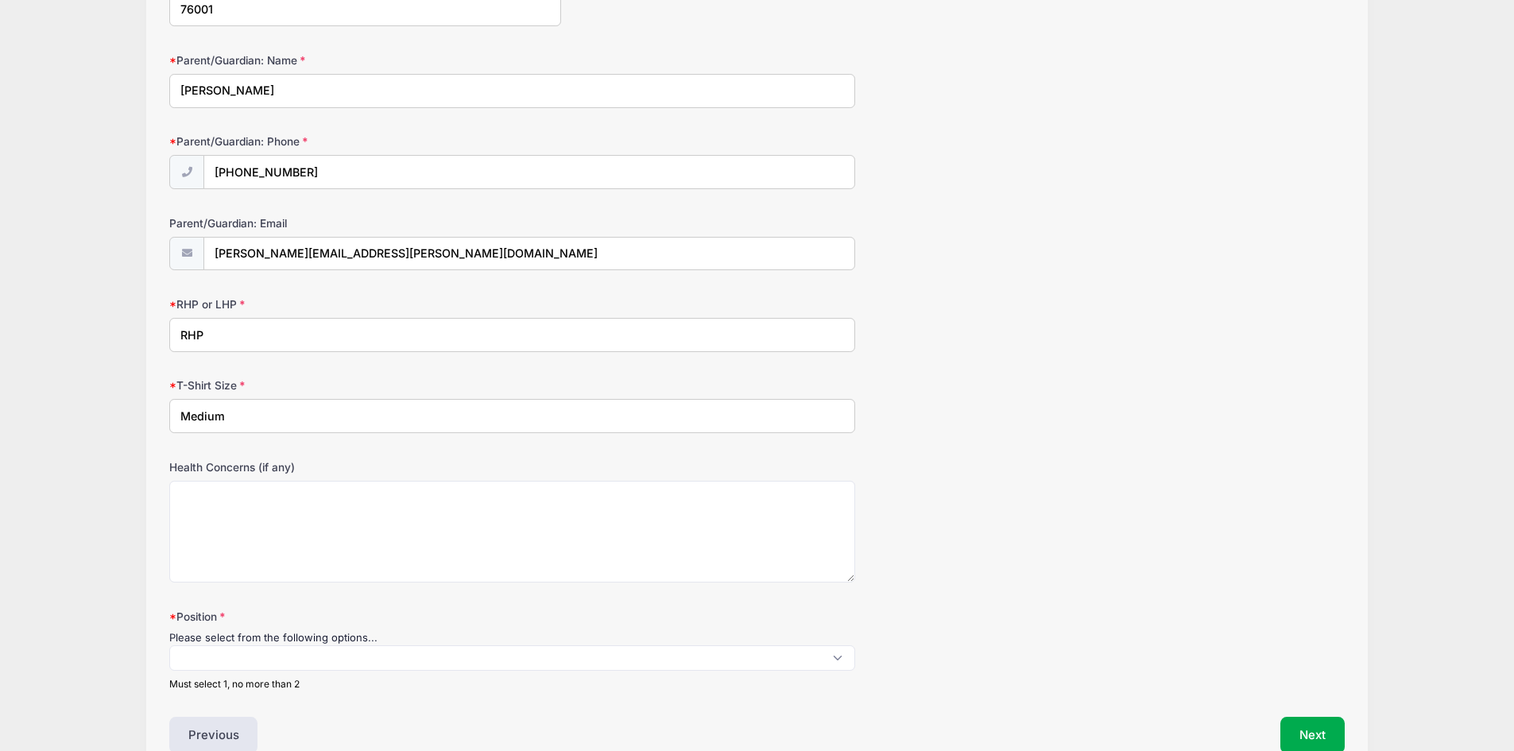
type input "Medium"
click at [244, 547] on textarea "Health Concerns (if any)" at bounding box center [512, 532] width 686 height 102
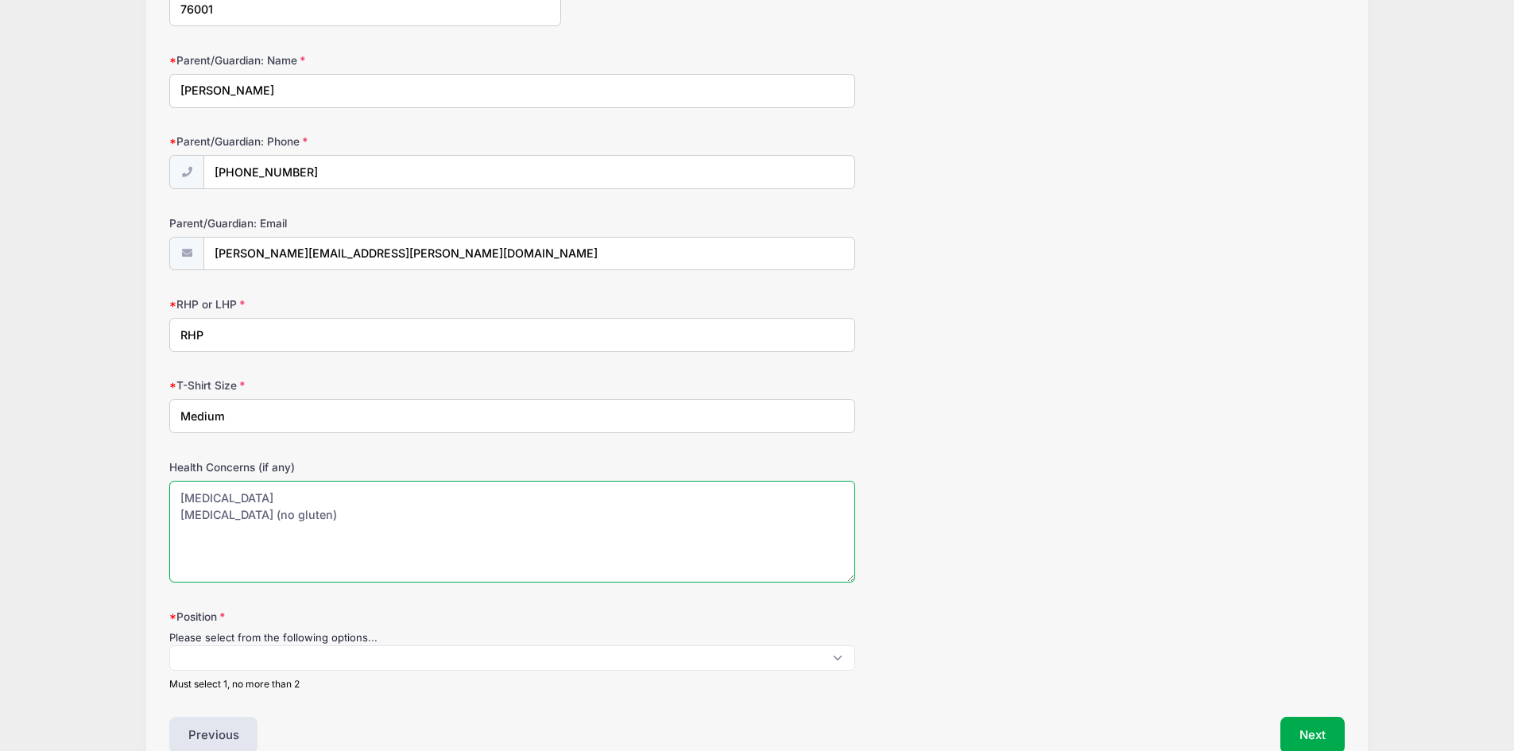
drag, startPoint x: 268, startPoint y: 512, endPoint x: 318, endPoint y: 516, distance: 50.2
click at [318, 516] on textarea "Type 1 Diabetes Celiac Disease (no gluten)" at bounding box center [512, 532] width 686 height 102
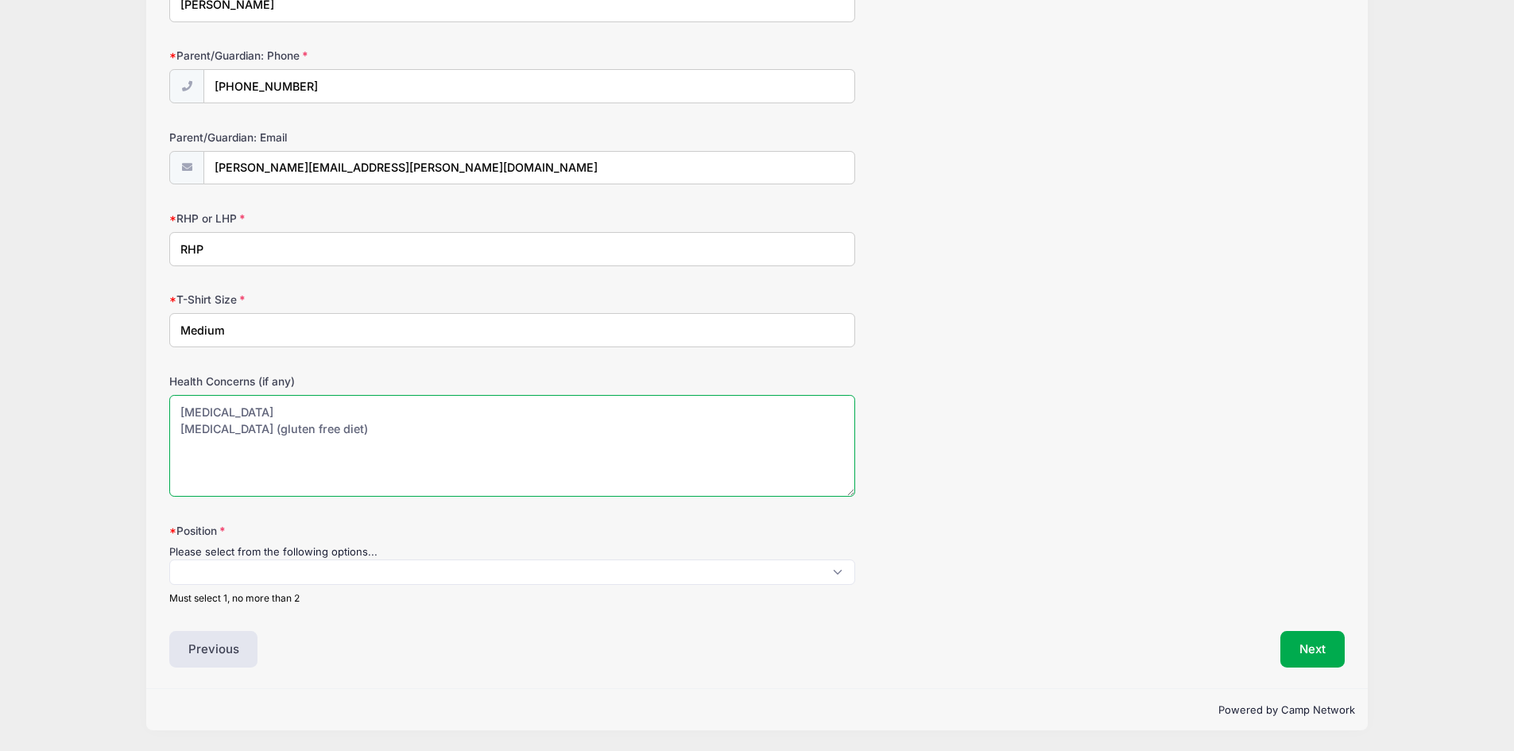
type textarea "Type 1 Diabetes Celiac Disease (gluten free diet)"
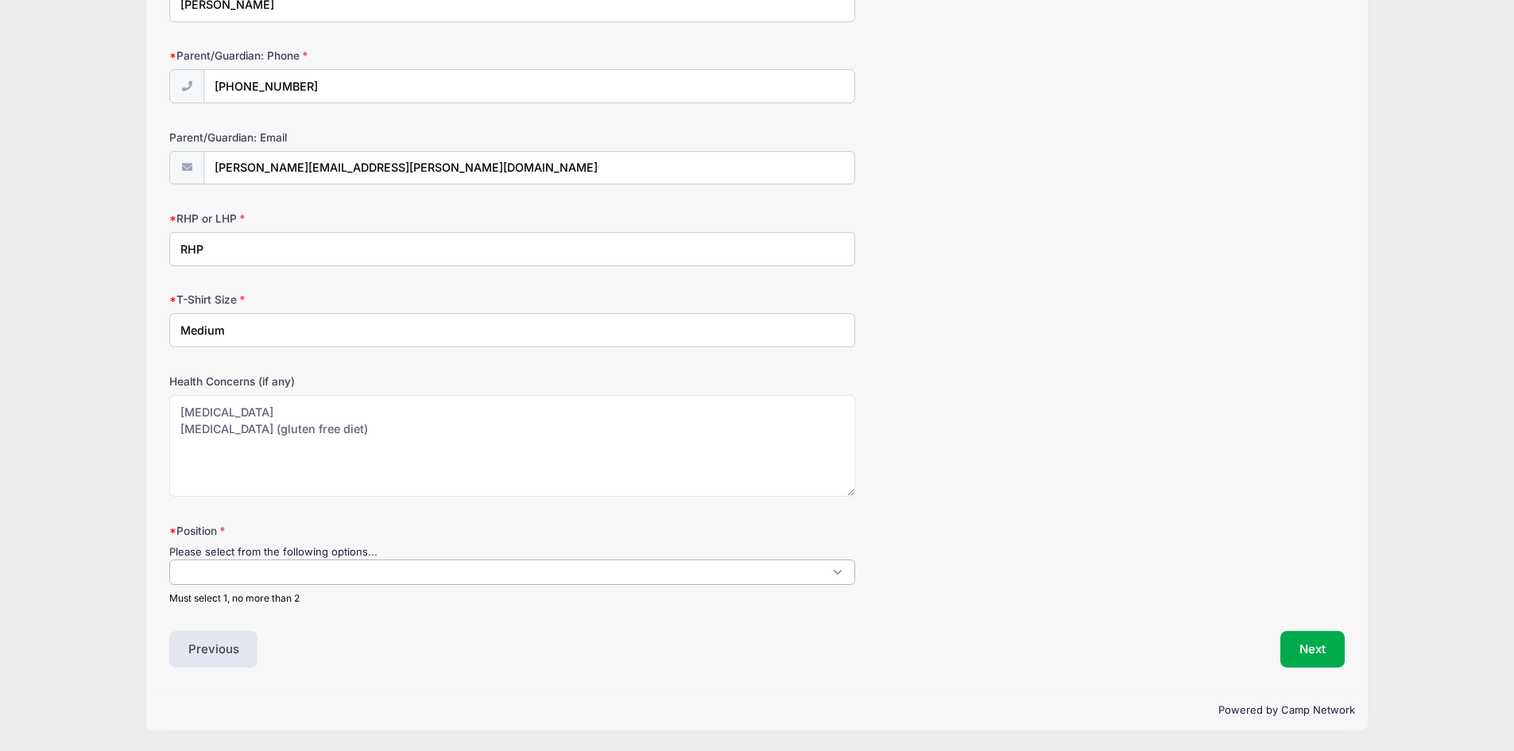
click at [223, 570] on span at bounding box center [512, 571] width 686 height 25
click at [841, 570] on span "× MIF" at bounding box center [512, 575] width 686 height 33
click at [299, 570] on span "× MIF" at bounding box center [512, 575] width 686 height 33
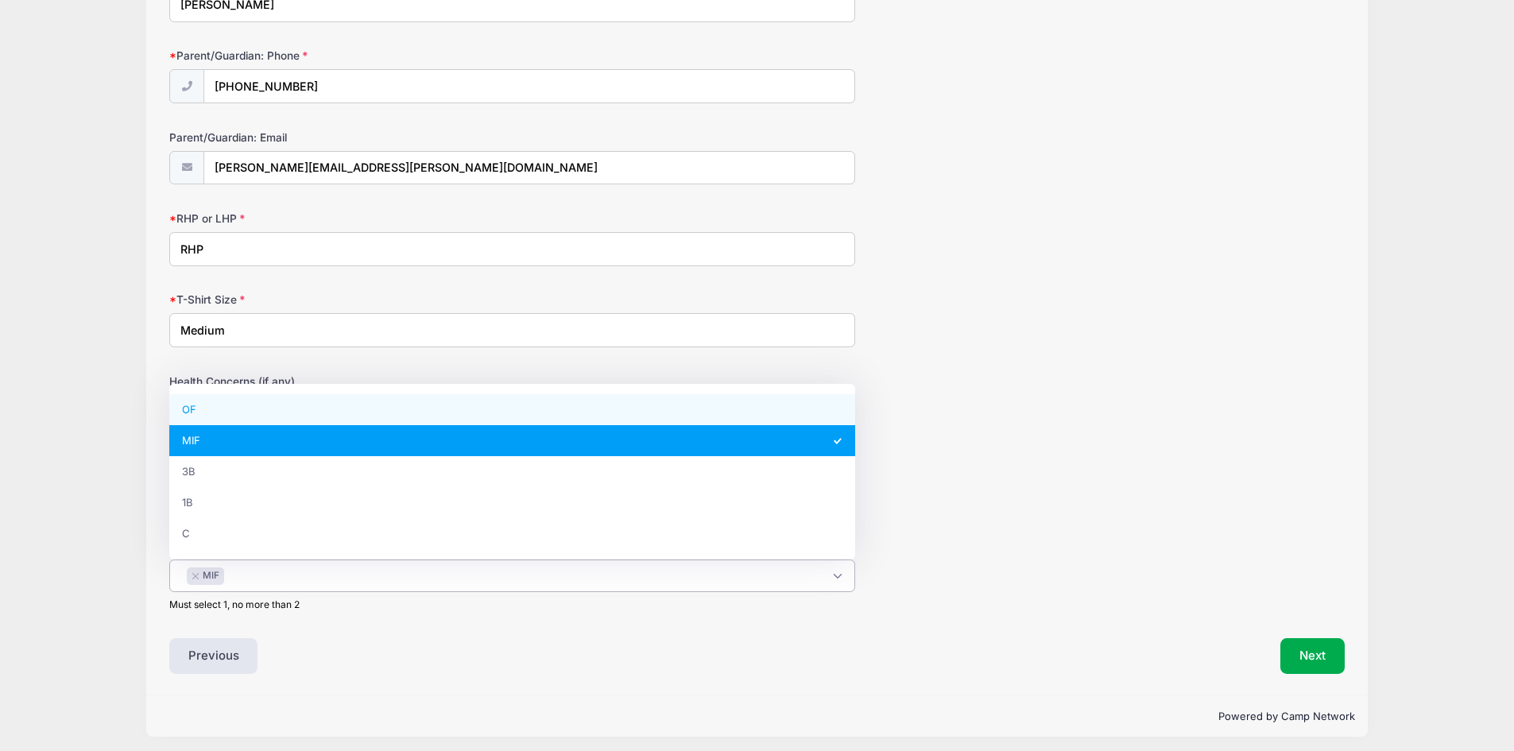
select select "OF"
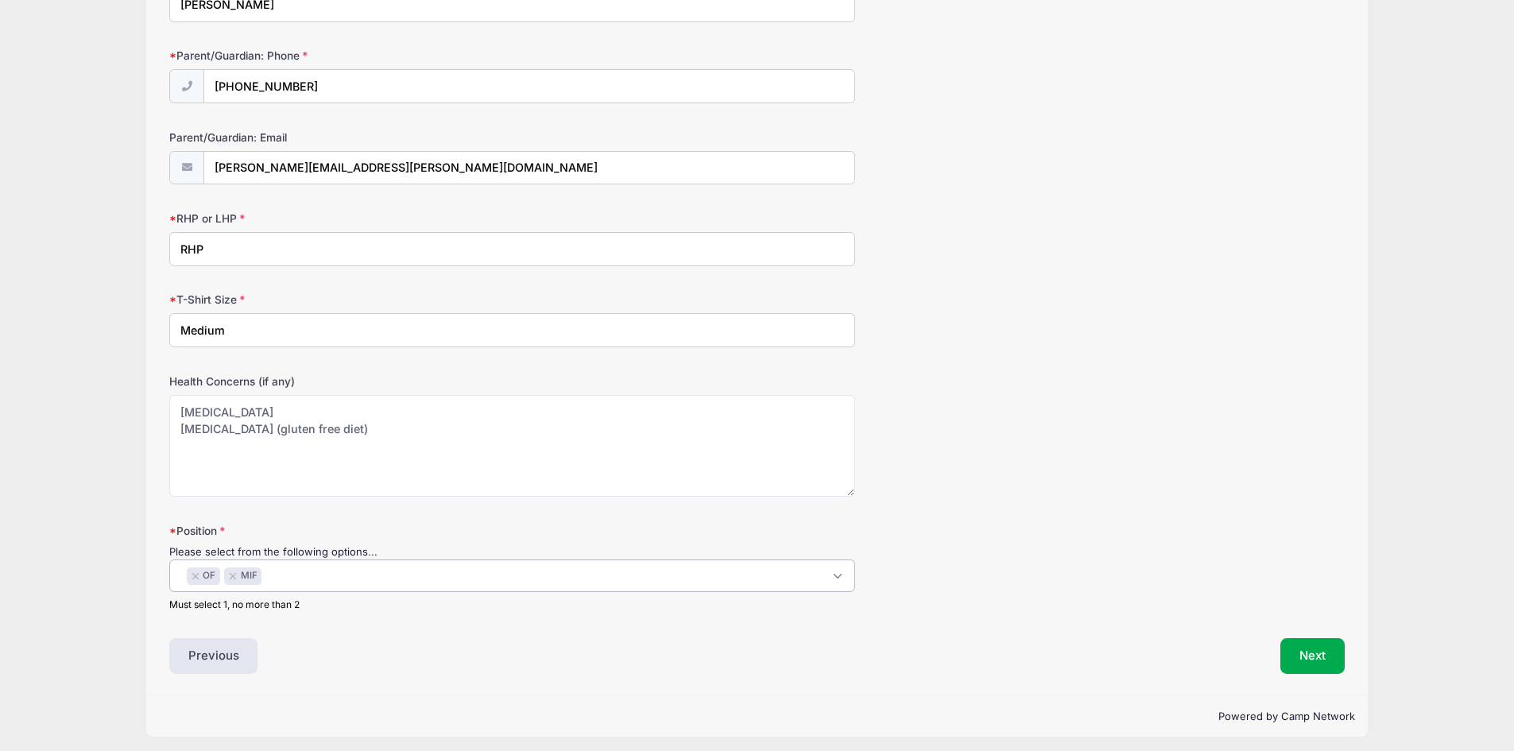
click at [392, 576] on span "× OF × MIF" at bounding box center [512, 575] width 686 height 33
click at [1327, 651] on button "Next" at bounding box center [1312, 656] width 64 height 37
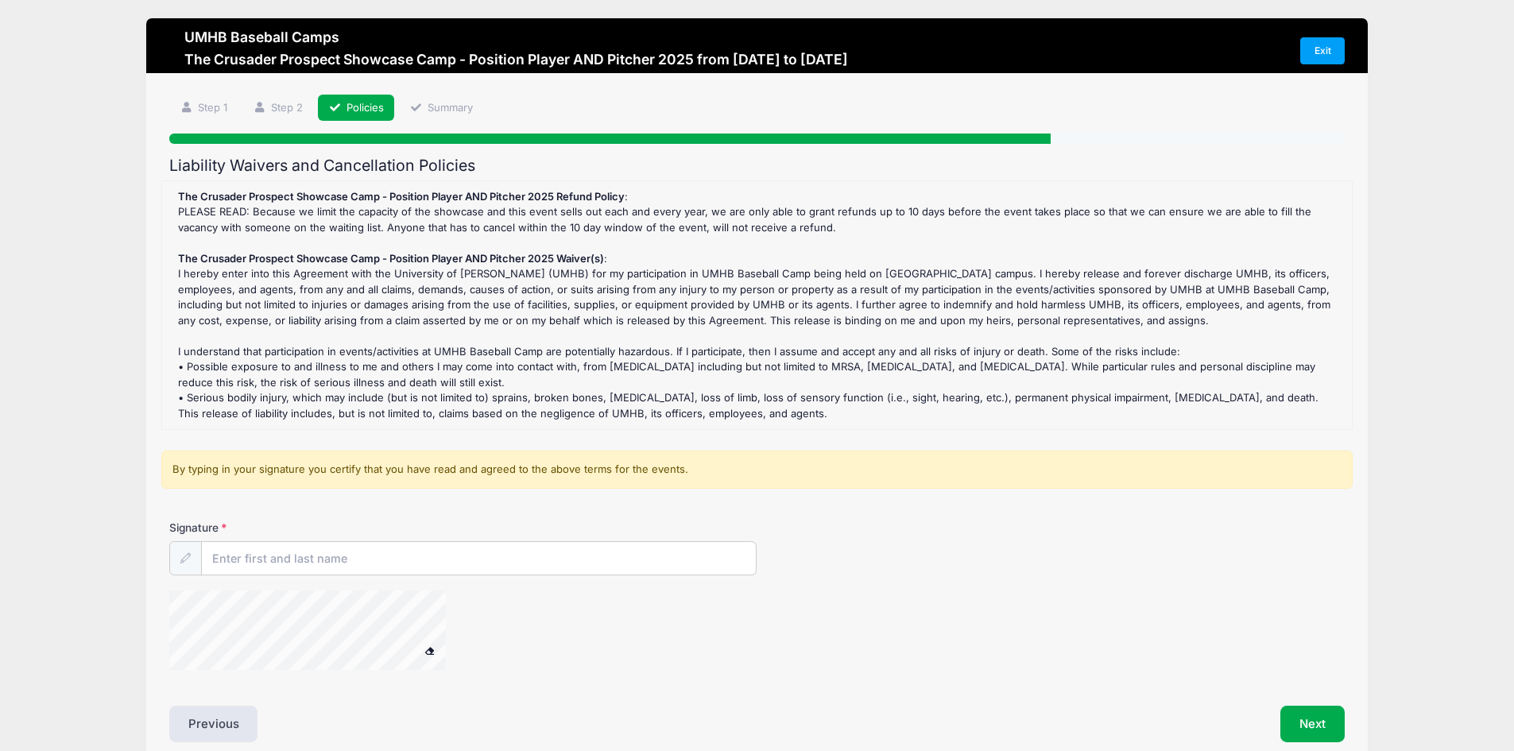
scroll to position [0, 0]
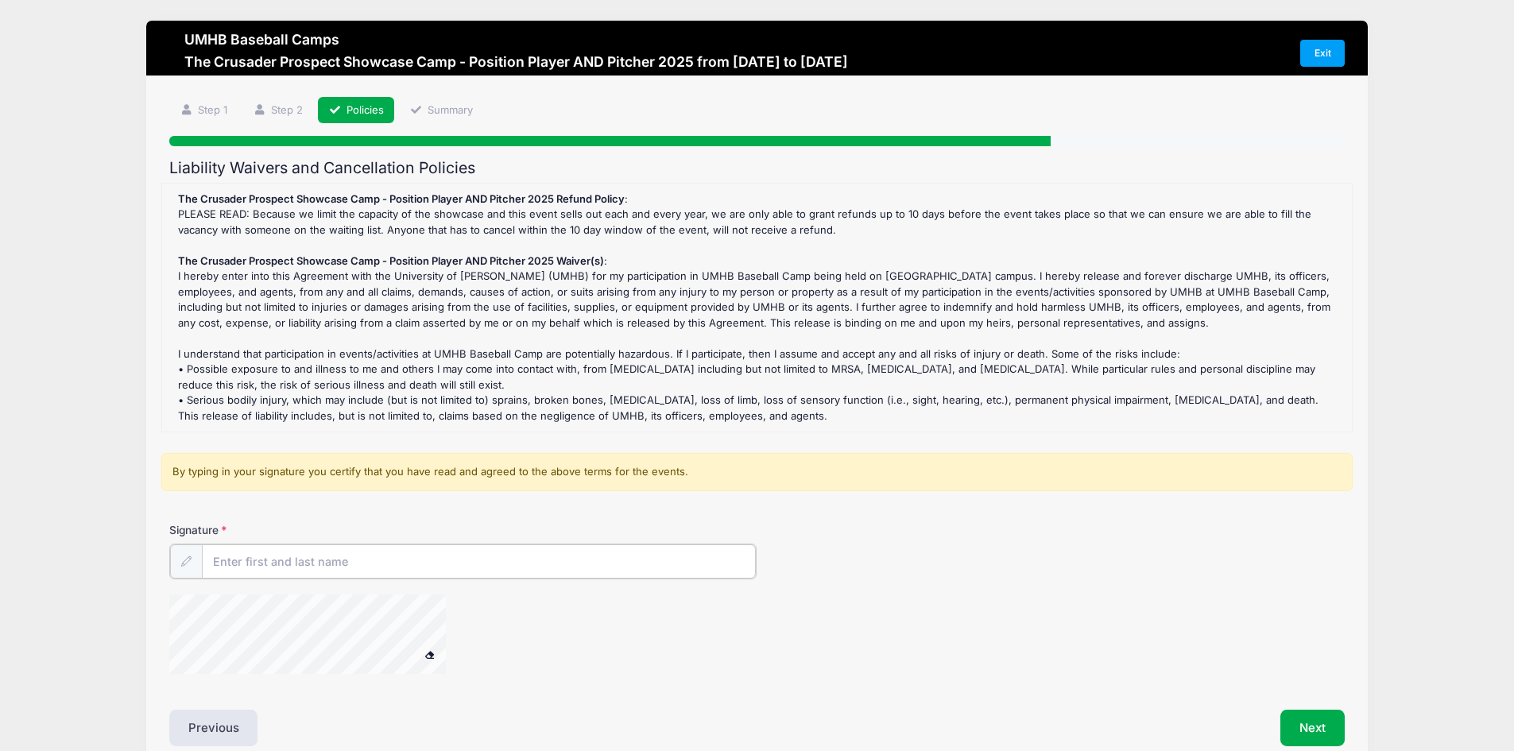
click at [291, 567] on input "Signature" at bounding box center [479, 561] width 555 height 34
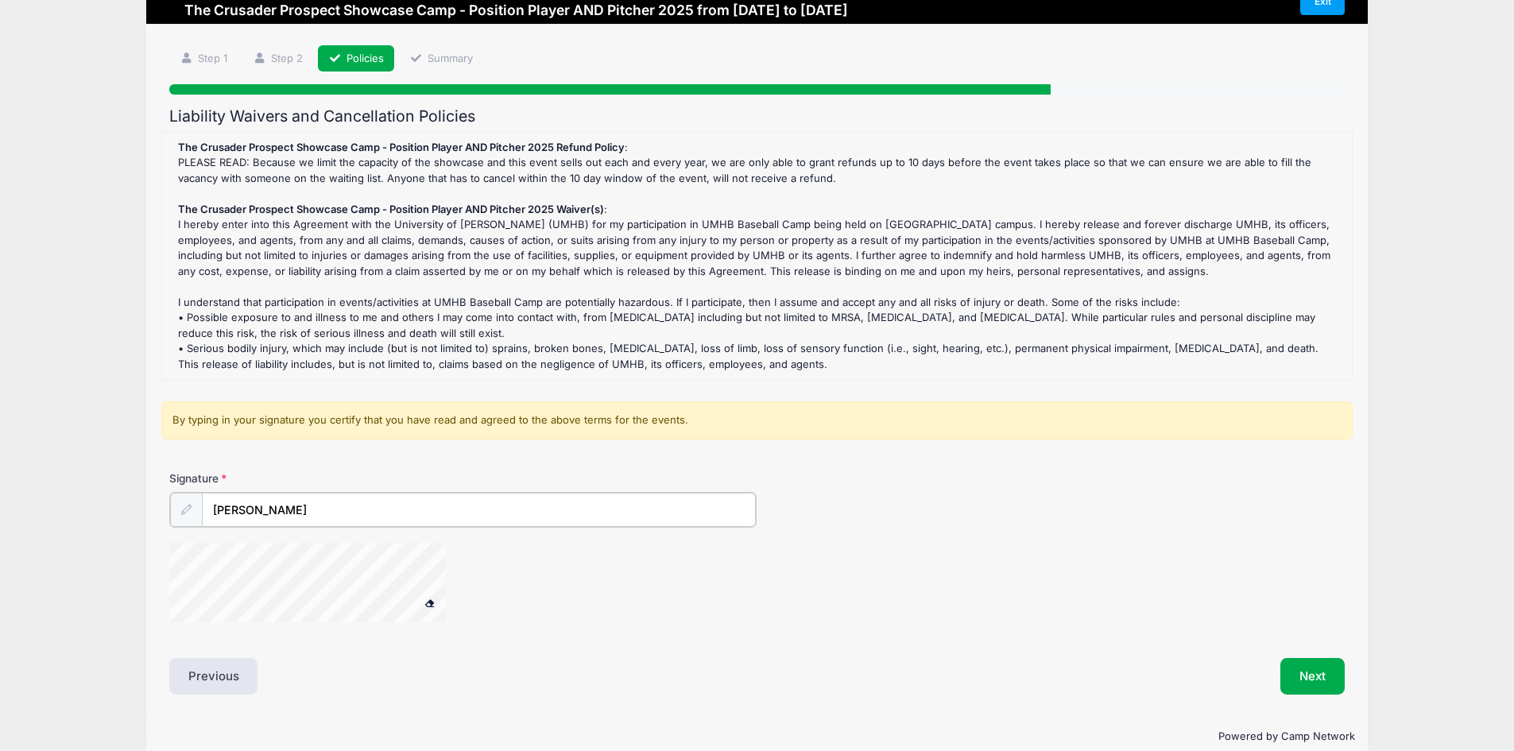
scroll to position [79, 0]
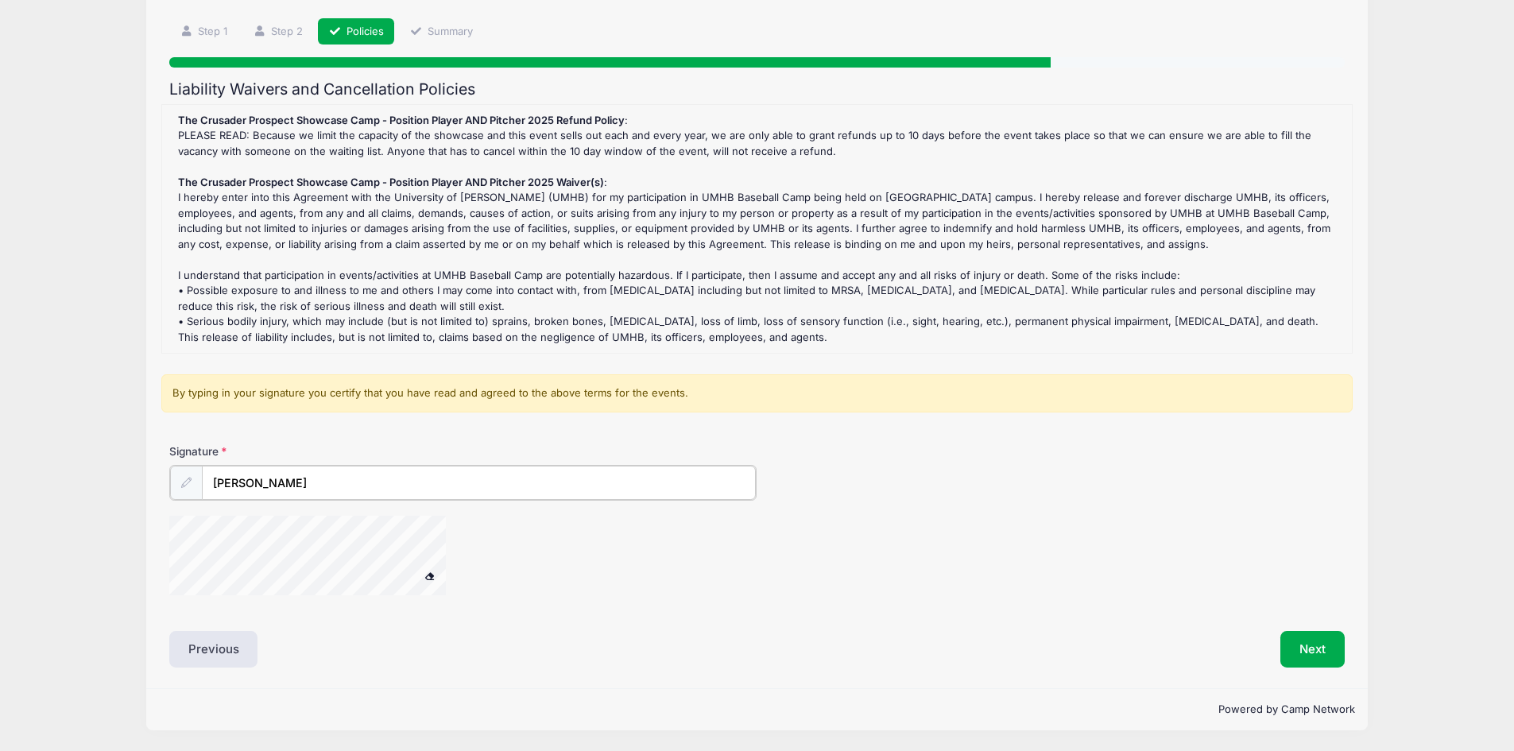
drag, startPoint x: 275, startPoint y: 493, endPoint x: 120, endPoint y: 485, distance: 155.1
click at [130, 486] on div "UMHB Baseball Camps The Crusader Prospect Showcase Camp - Position Player AND P…" at bounding box center [757, 336] width 1466 height 830
type input "Cory Dugan"
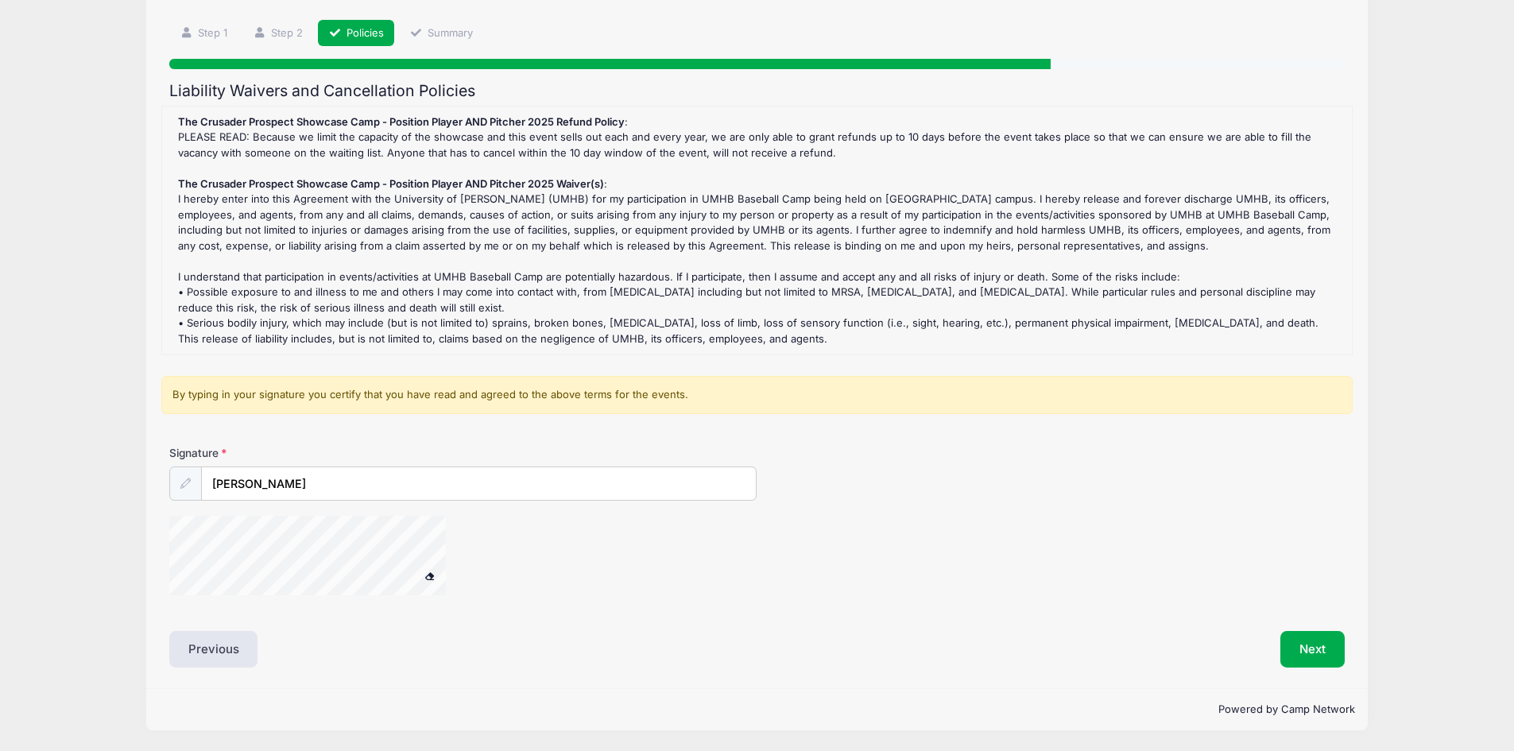
click at [86, 538] on div "UMHB Baseball Camps The Crusader Prospect Showcase Camp - Position Player AND P…" at bounding box center [757, 337] width 1466 height 828
click at [1303, 648] on button "Next" at bounding box center [1312, 649] width 64 height 37
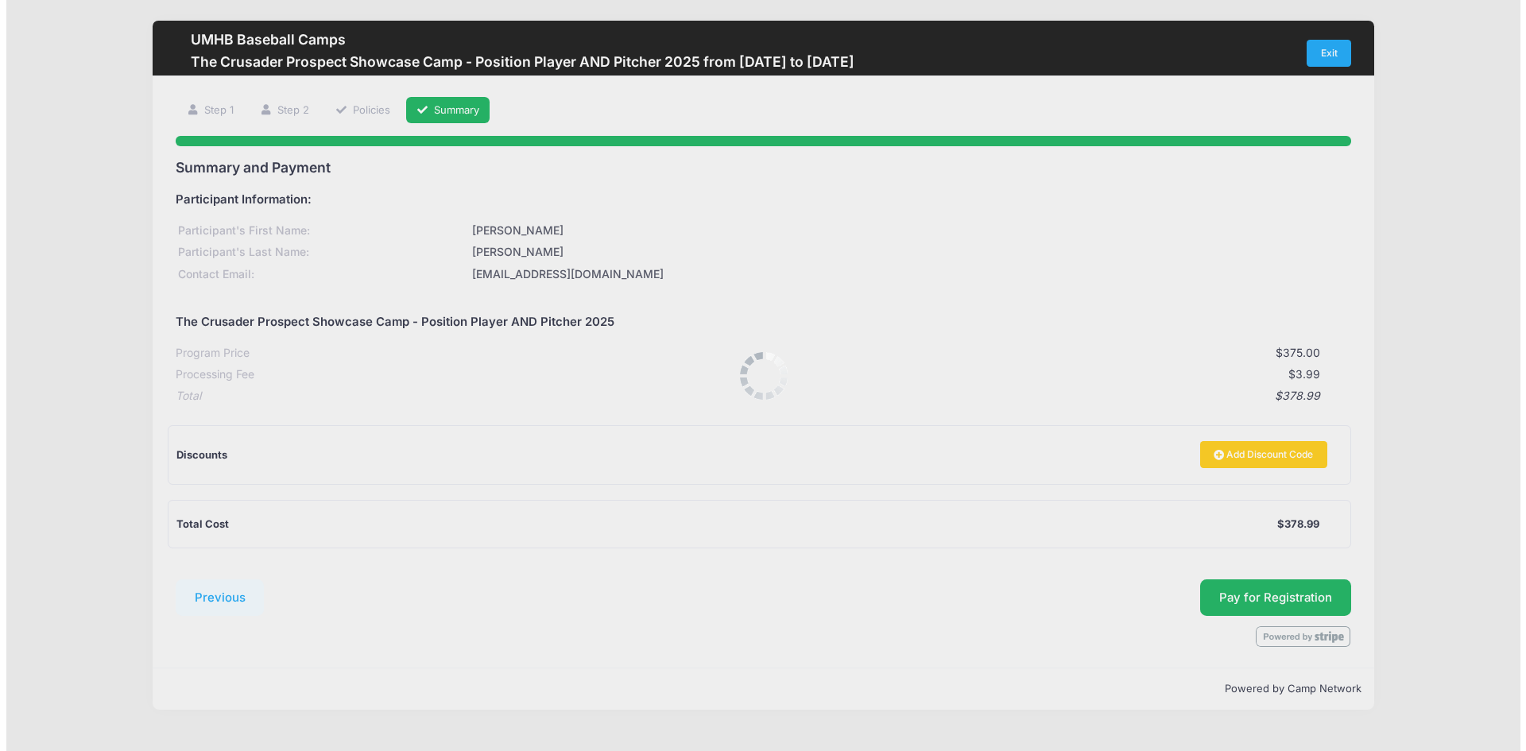
scroll to position [0, 0]
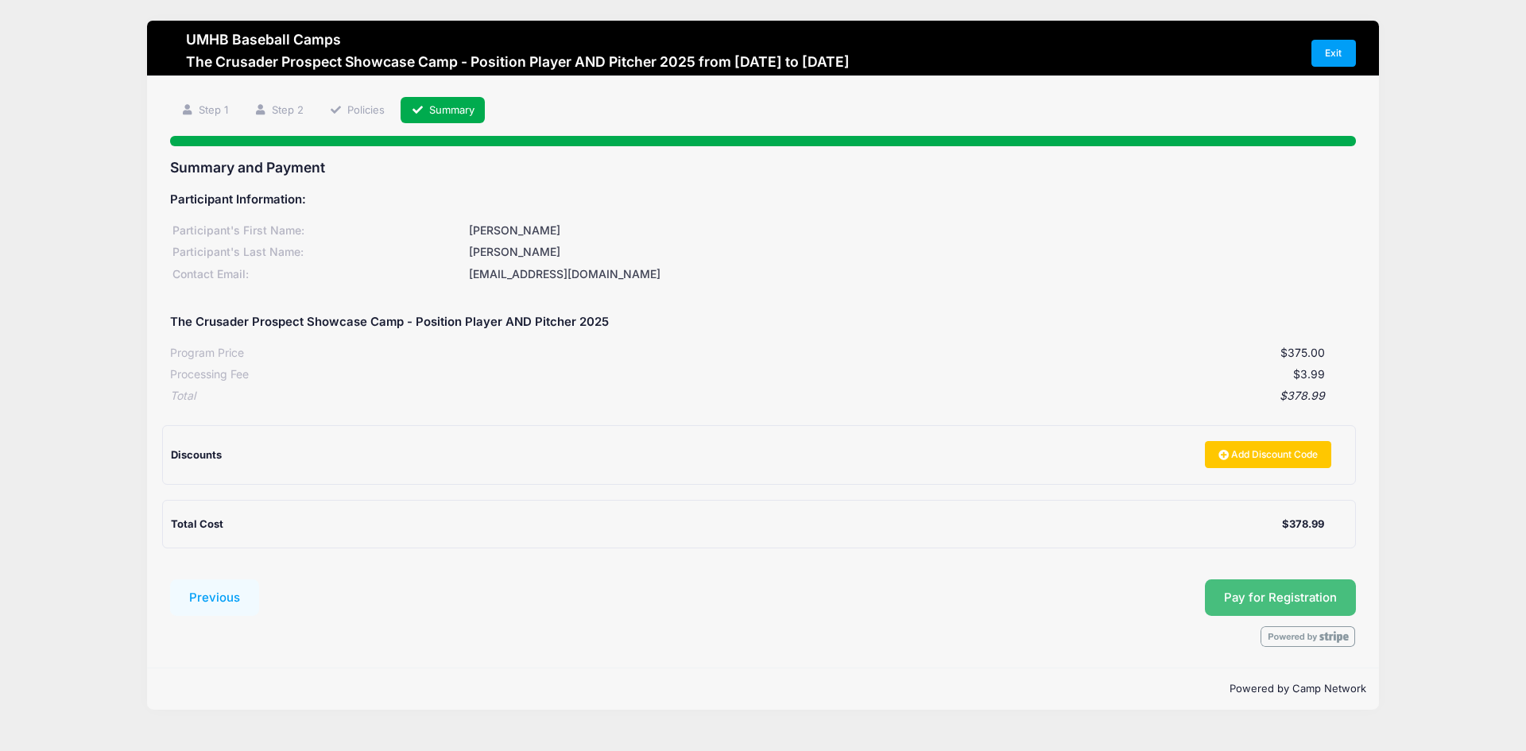
click at [1232, 597] on span "Pay for Registration" at bounding box center [1280, 597] width 113 height 14
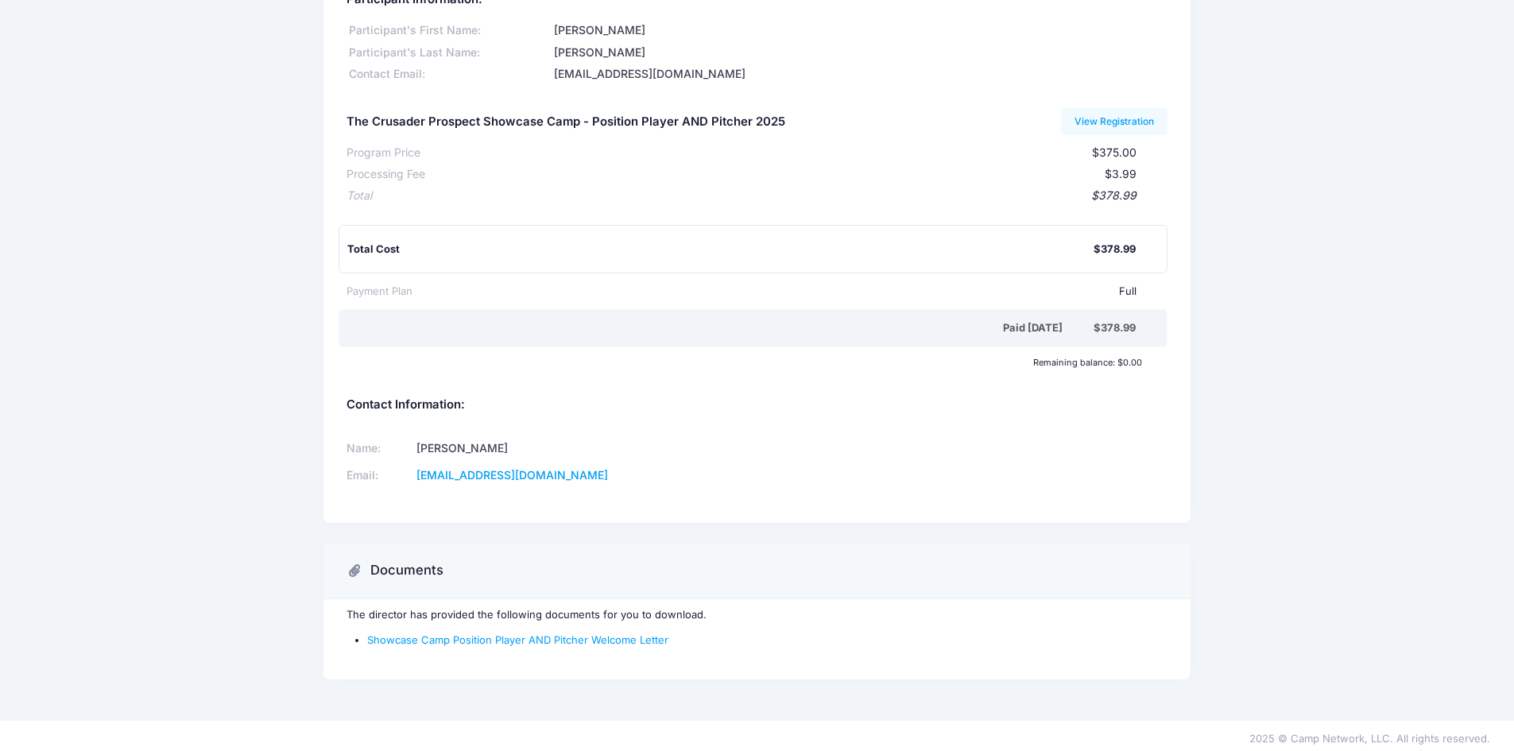
scroll to position [101, 0]
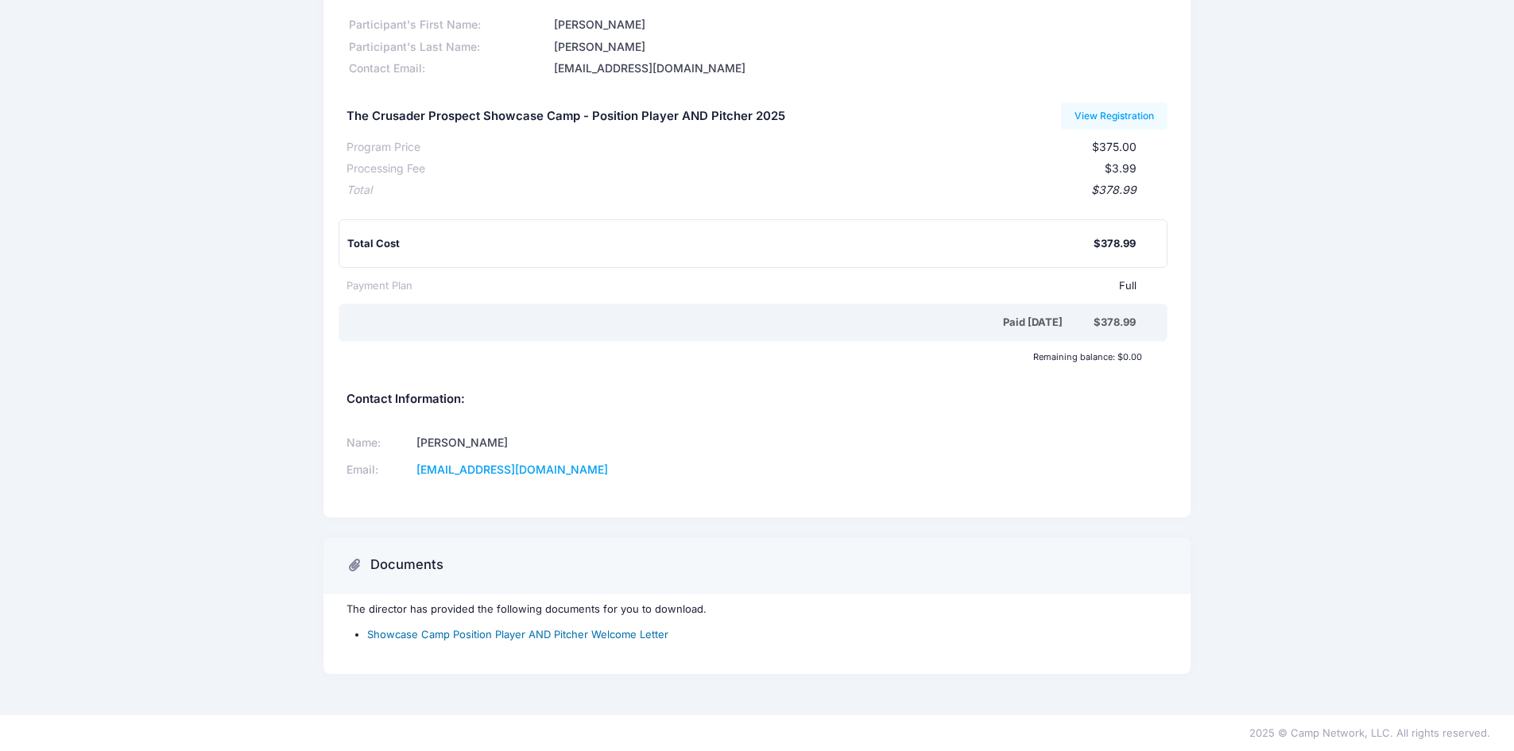
click at [655, 636] on link "Showcase Camp Position Player AND Pitcher Welcome Letter" at bounding box center [517, 634] width 301 height 13
